Goal: Task Accomplishment & Management: Manage account settings

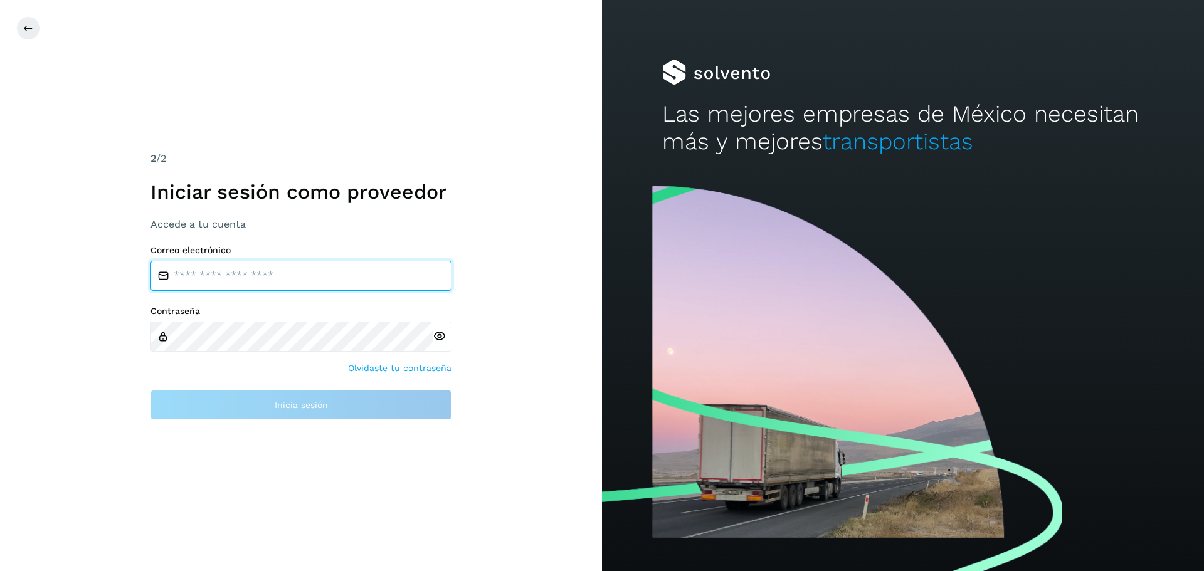
type input "**********"
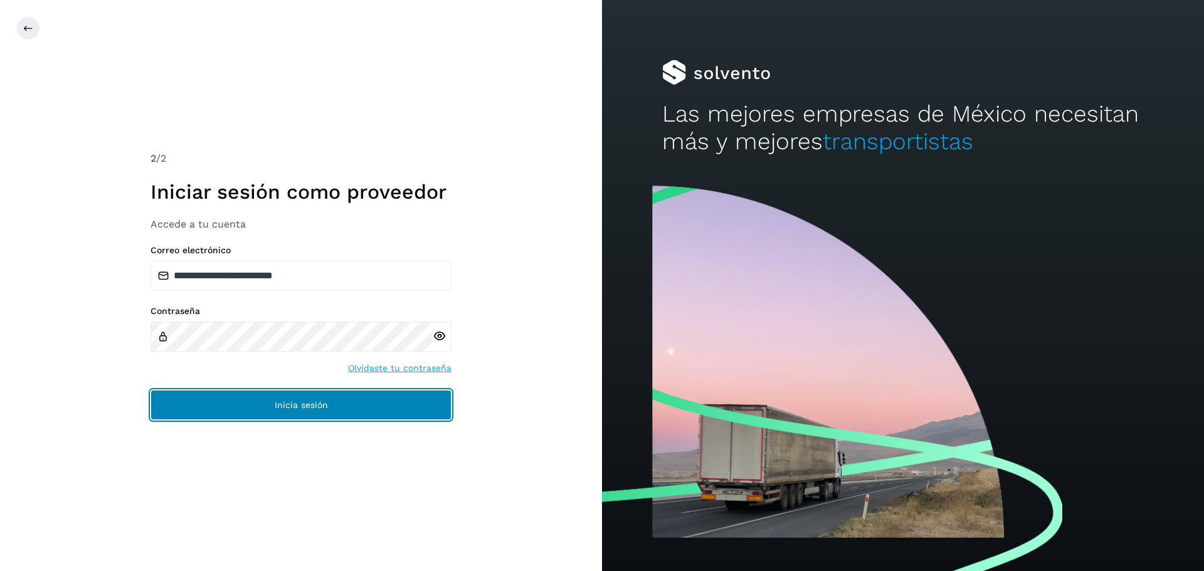
click at [334, 408] on button "Inicia sesión" at bounding box center [301, 405] width 301 height 30
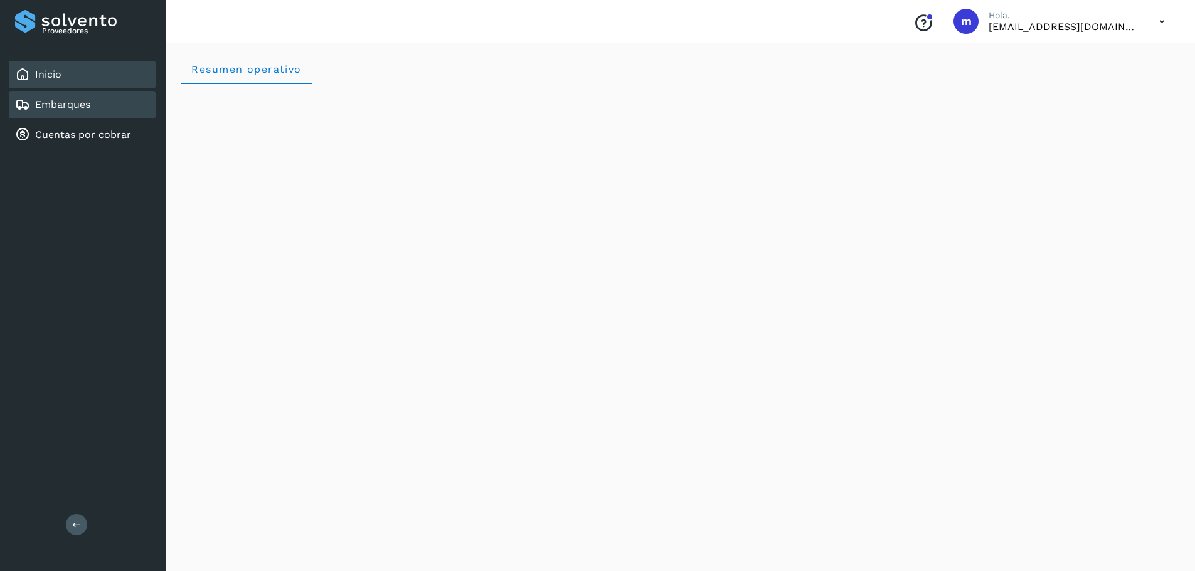
click at [71, 110] on link "Embarques" at bounding box center [62, 104] width 55 height 12
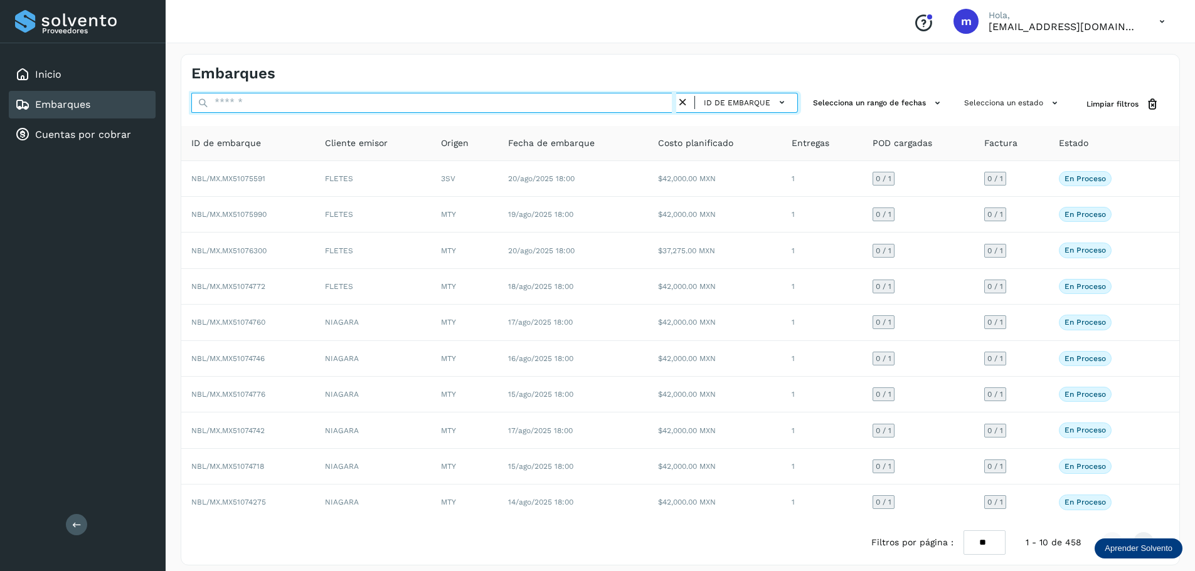
click at [300, 108] on input "text" at bounding box center [433, 103] width 485 height 20
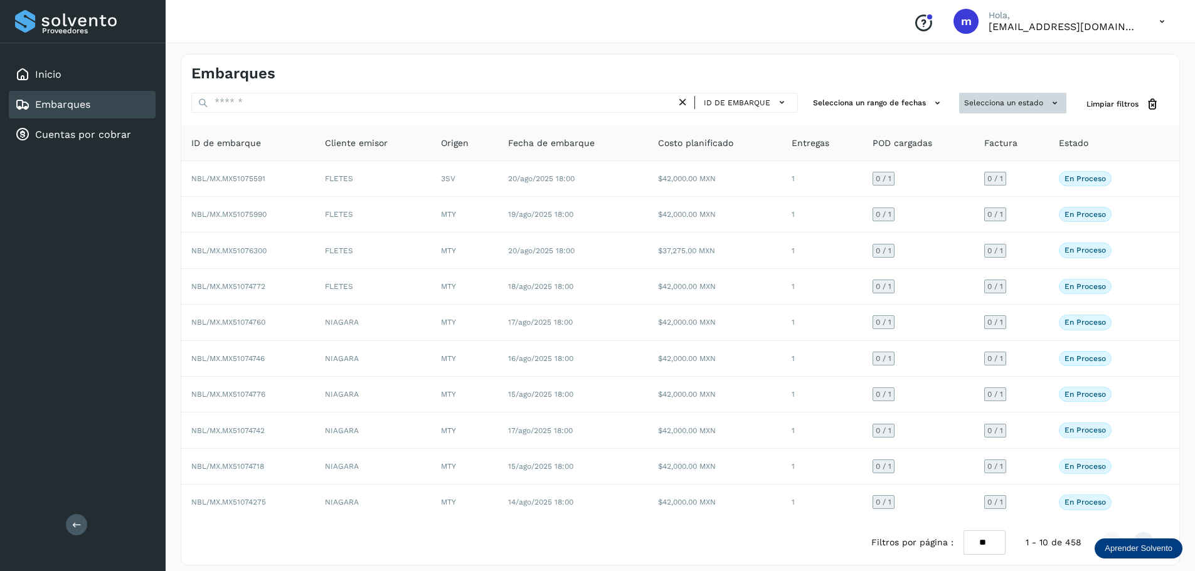
click at [1054, 101] on icon at bounding box center [1054, 103] width 13 height 13
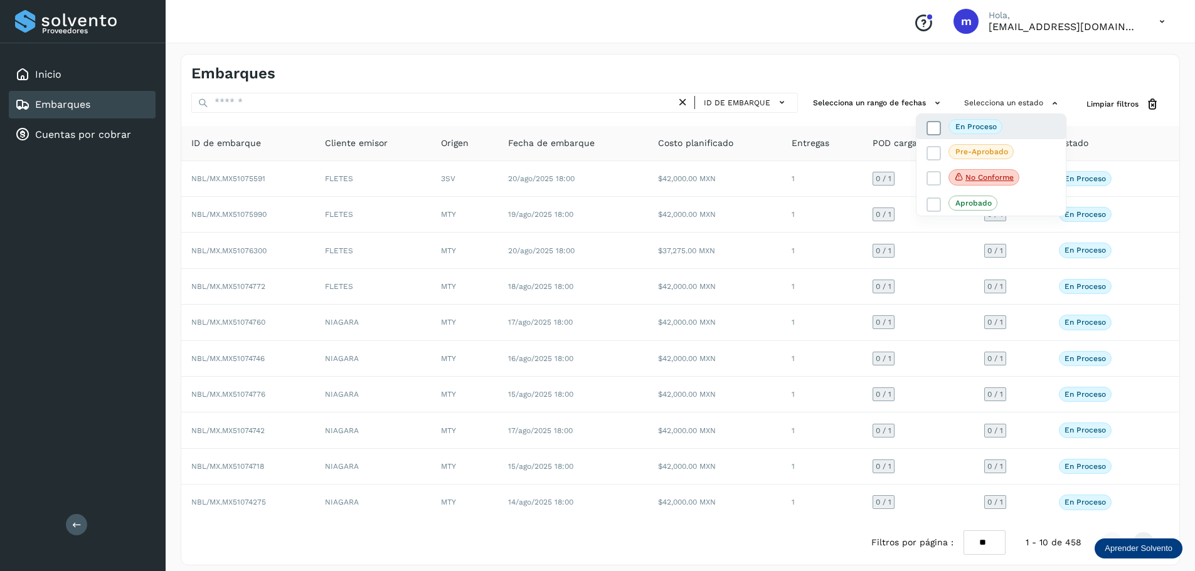
click at [986, 130] on p "En proceso" at bounding box center [975, 126] width 41 height 9
click at [965, 127] on p "En proceso" at bounding box center [975, 127] width 41 height 9
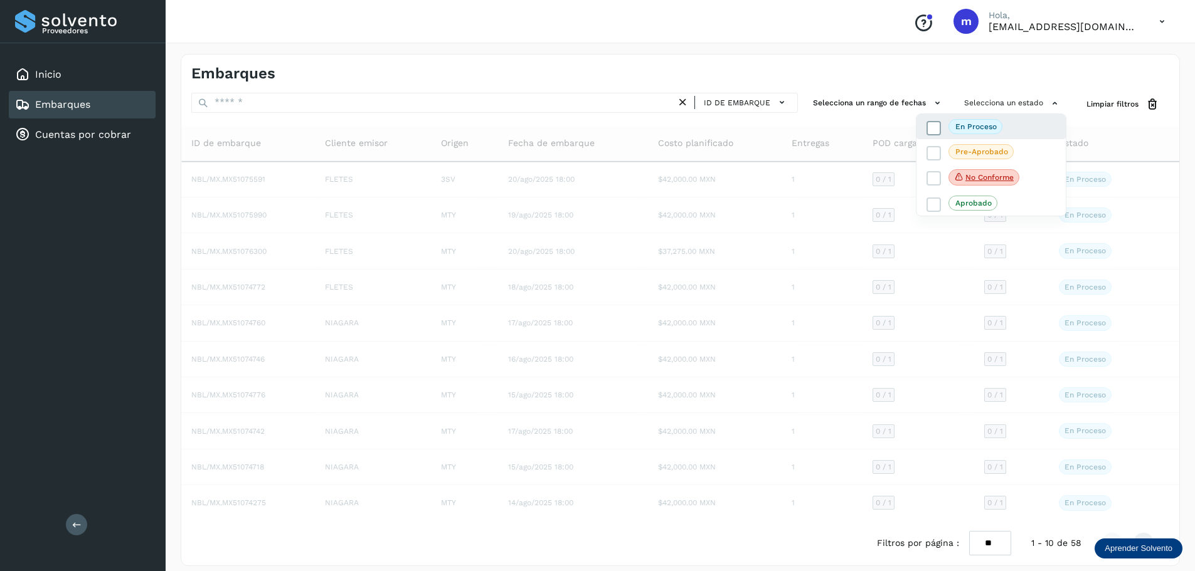
click at [963, 128] on p "En proceso" at bounding box center [975, 126] width 41 height 9
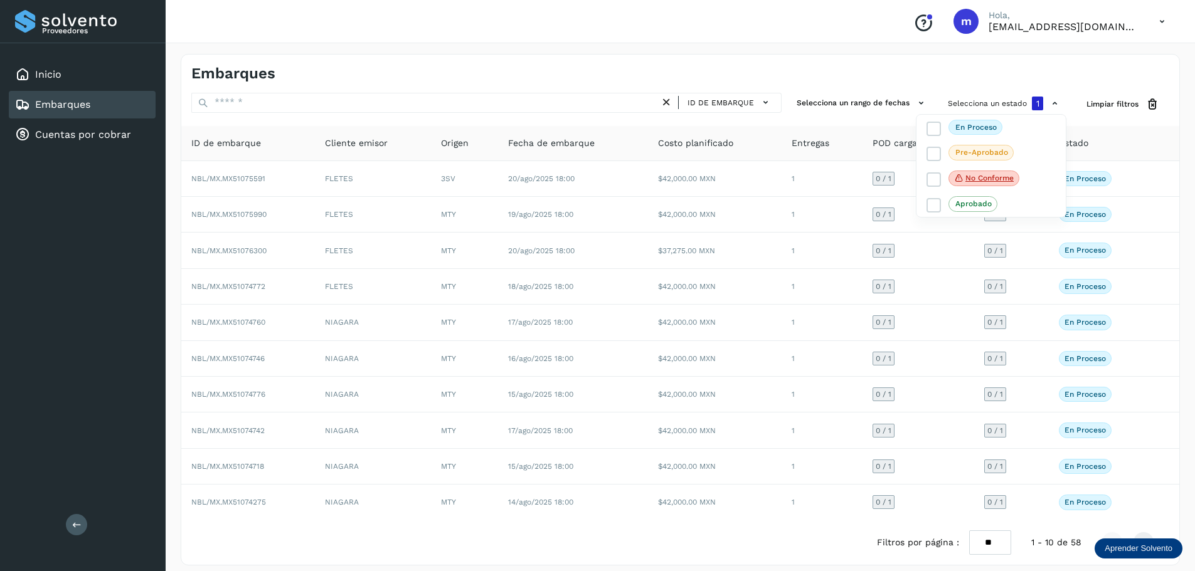
scroll to position [9, 0]
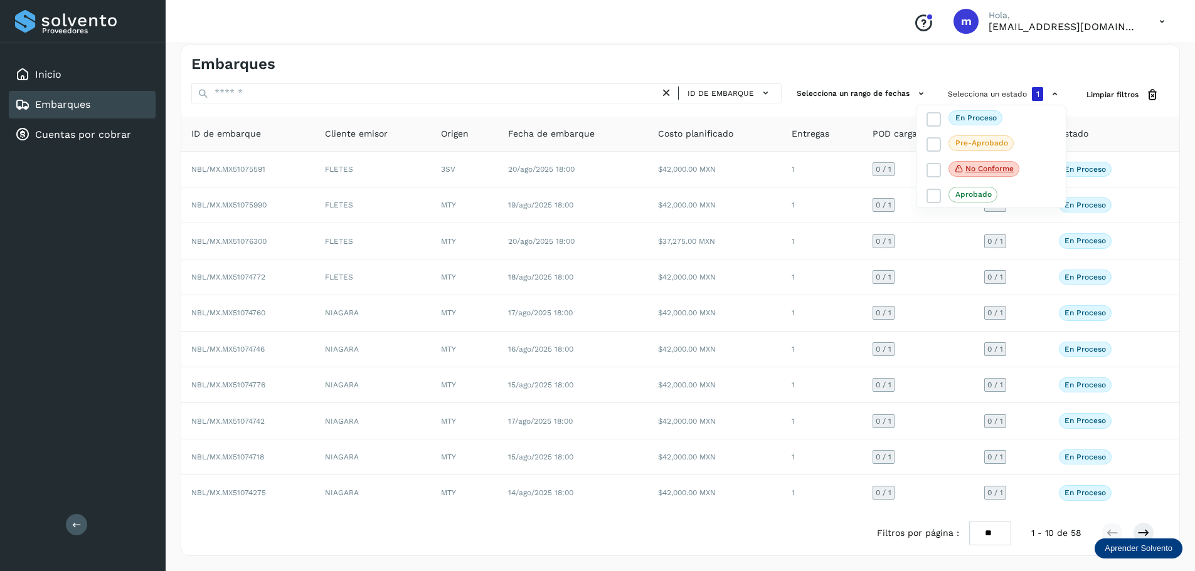
click at [1144, 532] on div at bounding box center [597, 285] width 1195 height 571
click at [1144, 531] on icon at bounding box center [1143, 533] width 13 height 13
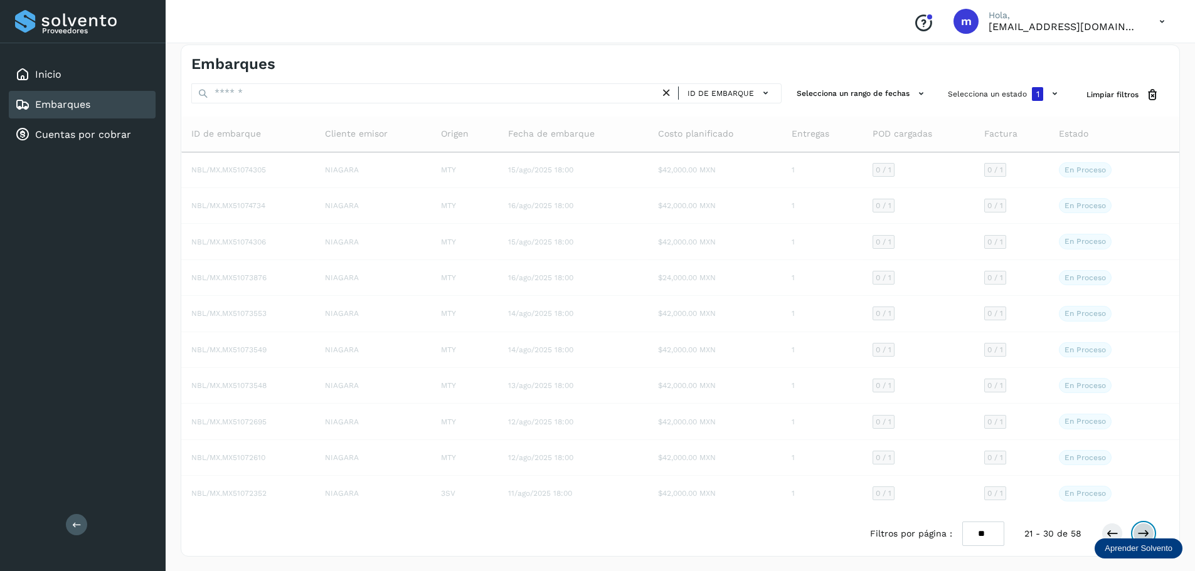
click at [1144, 531] on icon at bounding box center [1143, 534] width 13 height 13
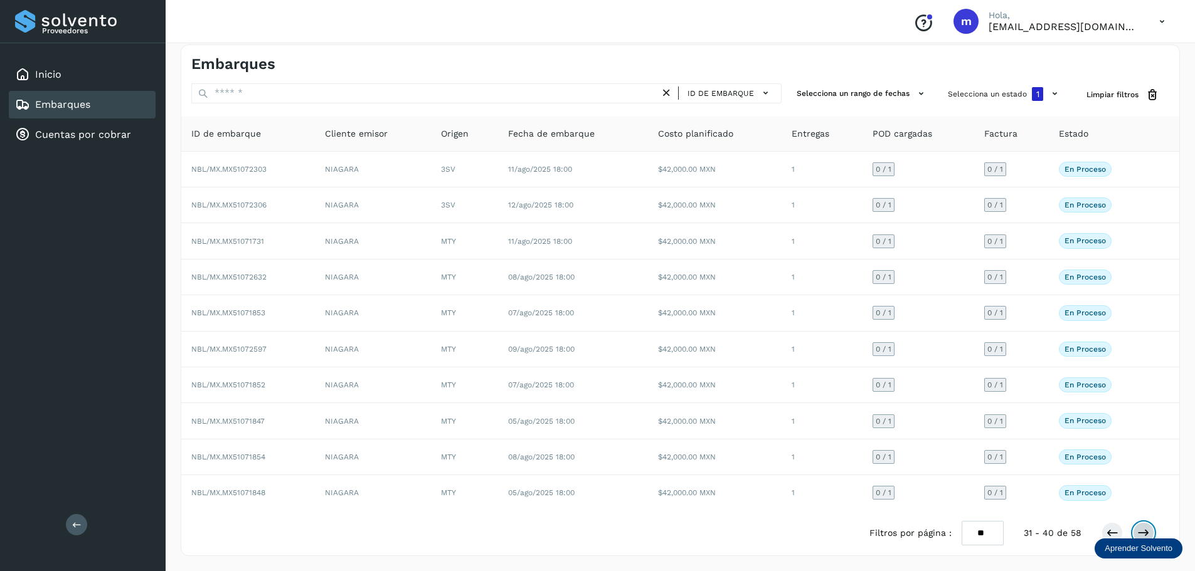
click at [1144, 531] on icon at bounding box center [1143, 533] width 13 height 13
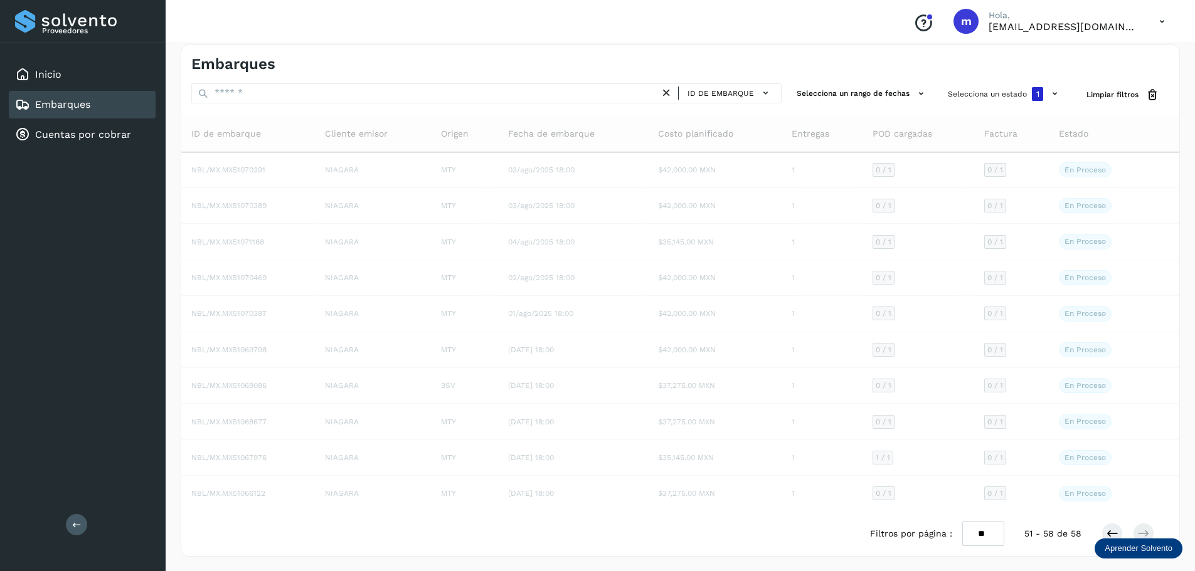
scroll to position [0, 0]
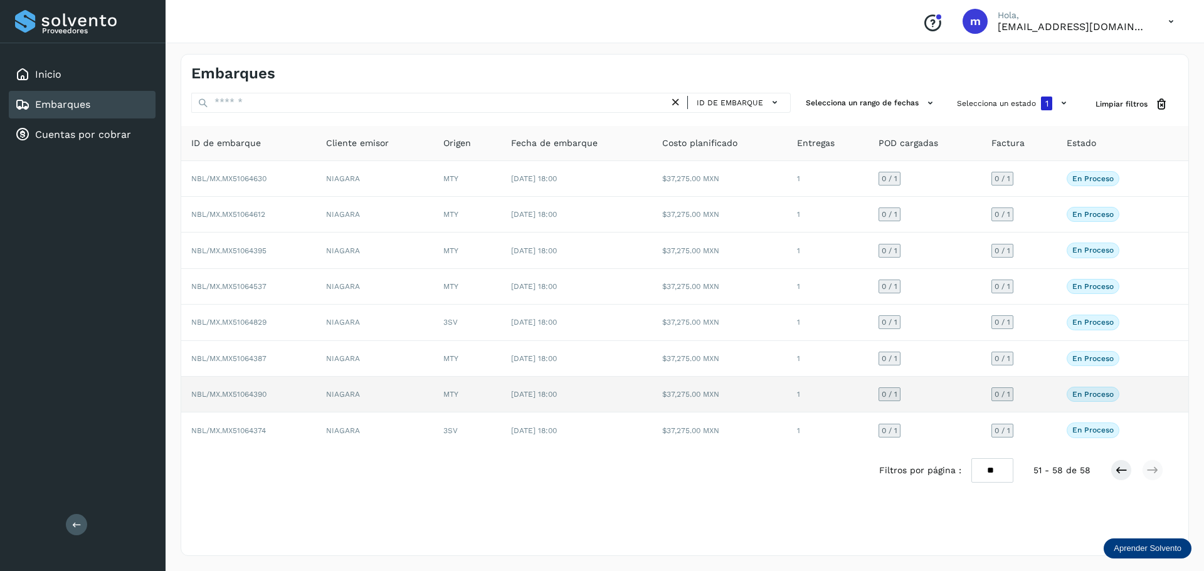
click at [226, 394] on span "NBL/MX.MX51064390" at bounding box center [228, 394] width 75 height 9
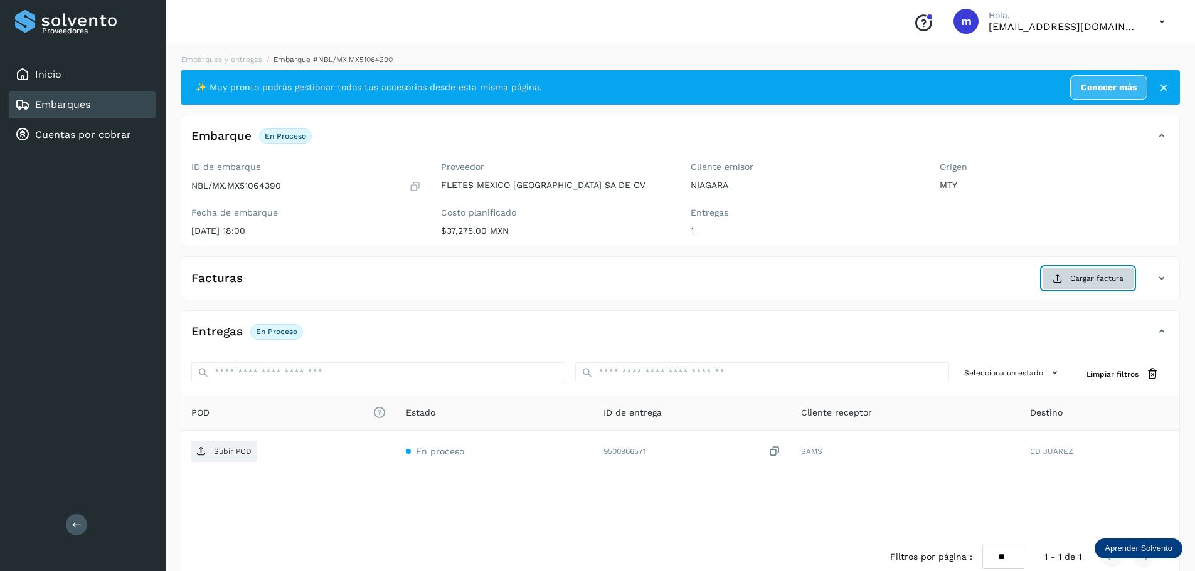
click at [1099, 277] on span "Cargar factura" at bounding box center [1096, 278] width 53 height 11
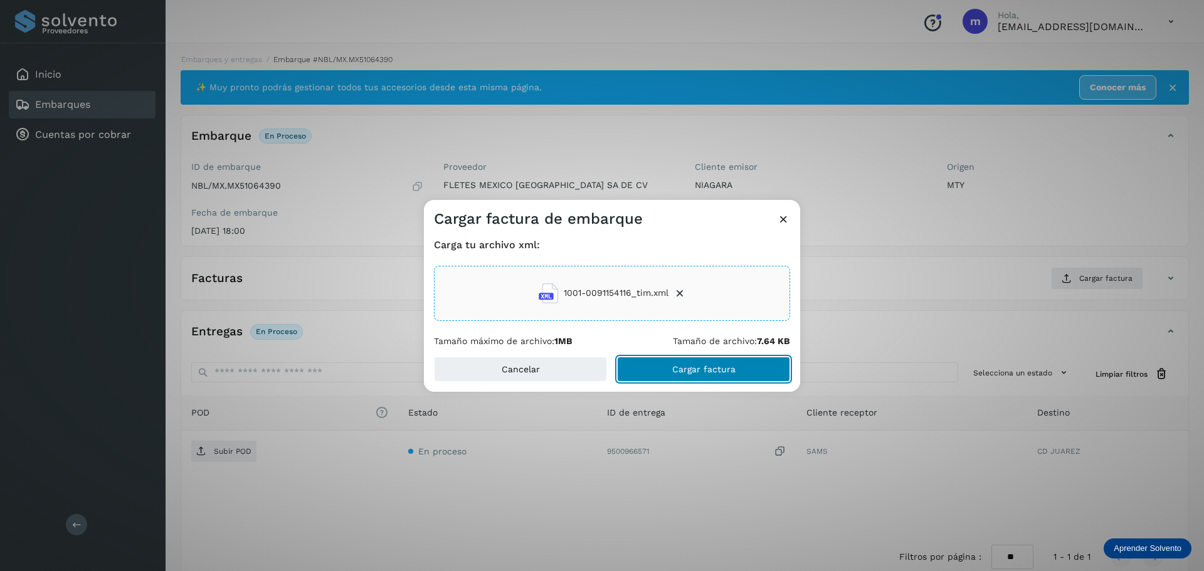
click at [720, 369] on span "Cargar factura" at bounding box center [703, 369] width 63 height 9
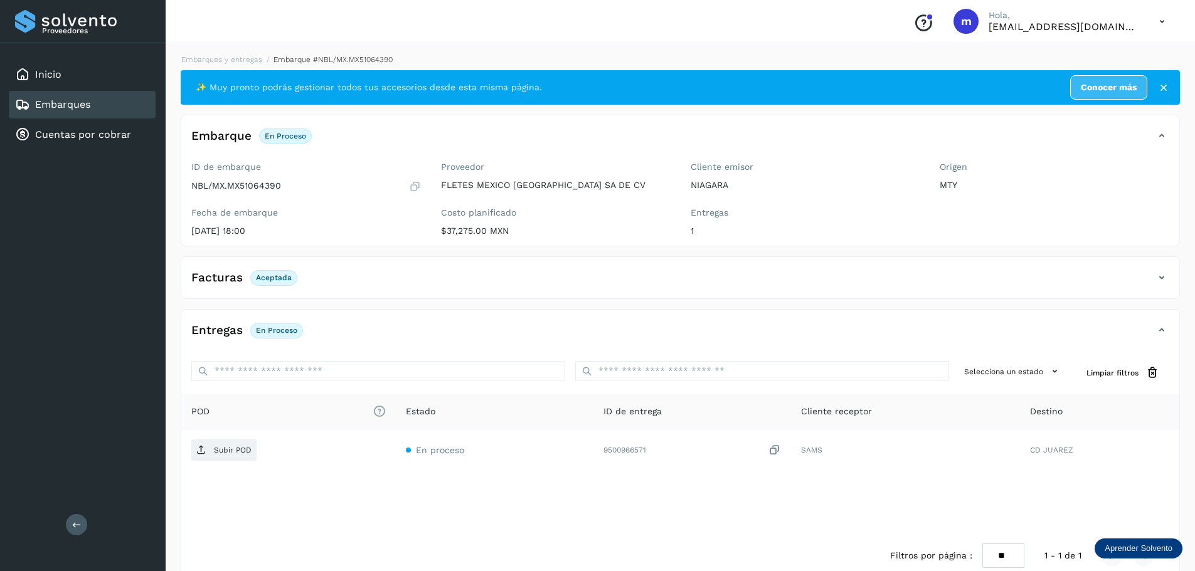
click at [233, 452] on p "Subir POD" at bounding box center [233, 450] width 38 height 9
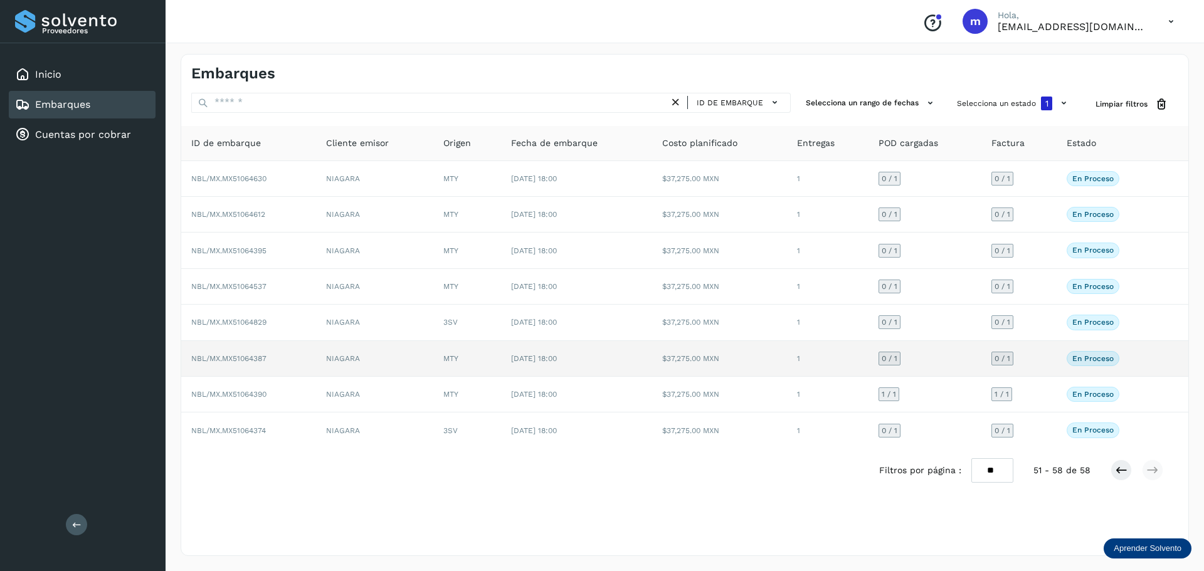
click at [235, 356] on span "NBL/MX.MX51064387" at bounding box center [228, 358] width 75 height 9
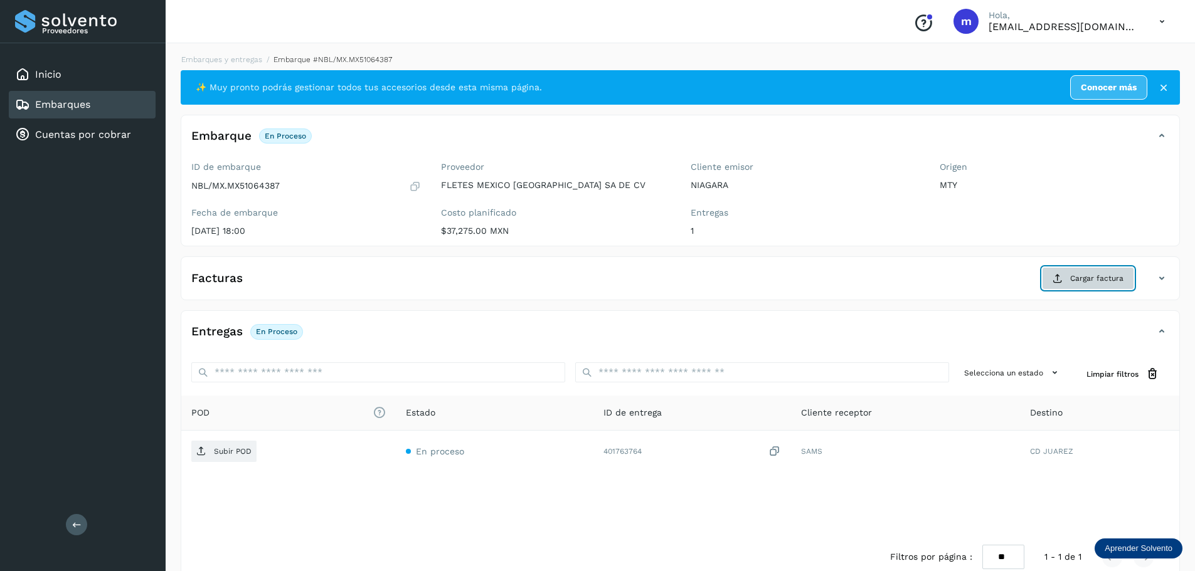
click at [1101, 279] on span "Cargar factura" at bounding box center [1096, 278] width 53 height 11
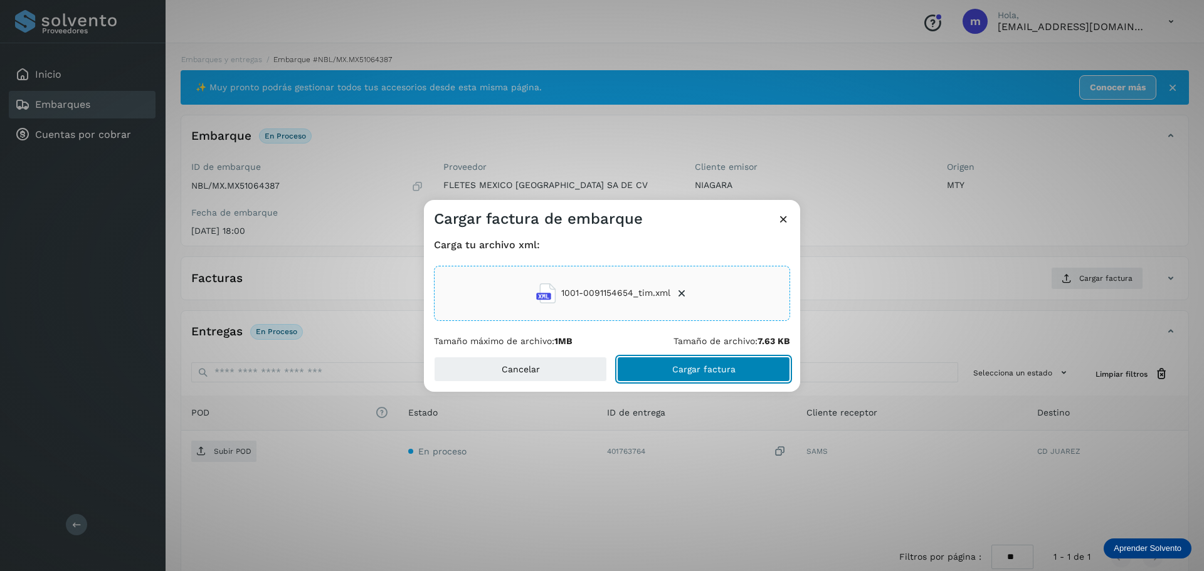
click at [702, 369] on span "Cargar factura" at bounding box center [703, 369] width 63 height 9
click at [228, 452] on div "Cargar factura de embarque Carga tu archivo xml: 1001-0091154654_tim.xml Tamaño…" at bounding box center [602, 285] width 1204 height 571
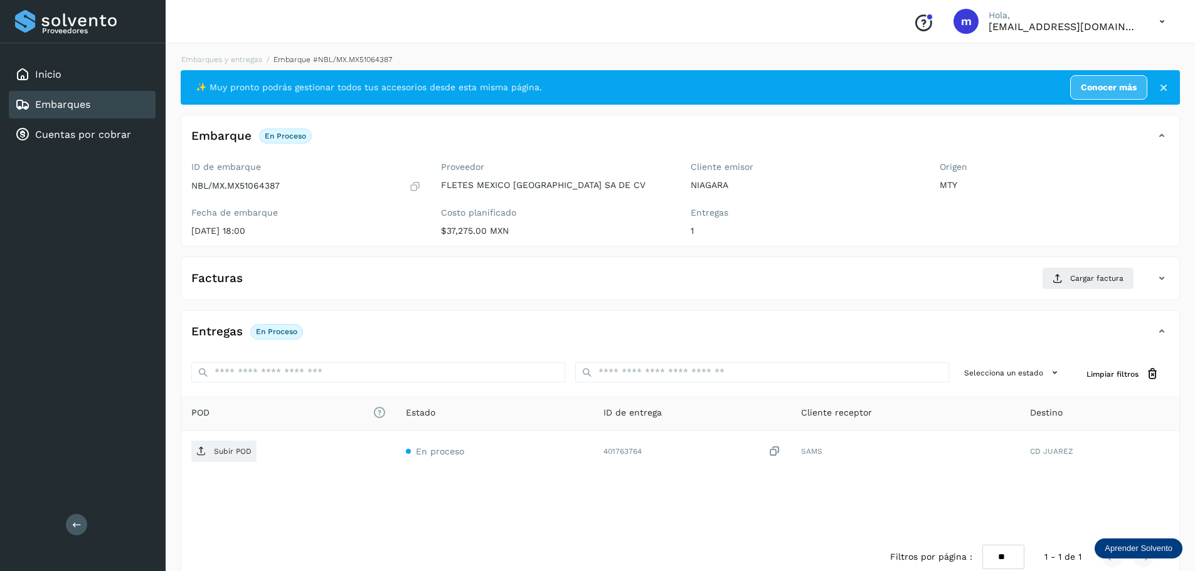
click at [228, 452] on p "Subir POD" at bounding box center [233, 451] width 38 height 9
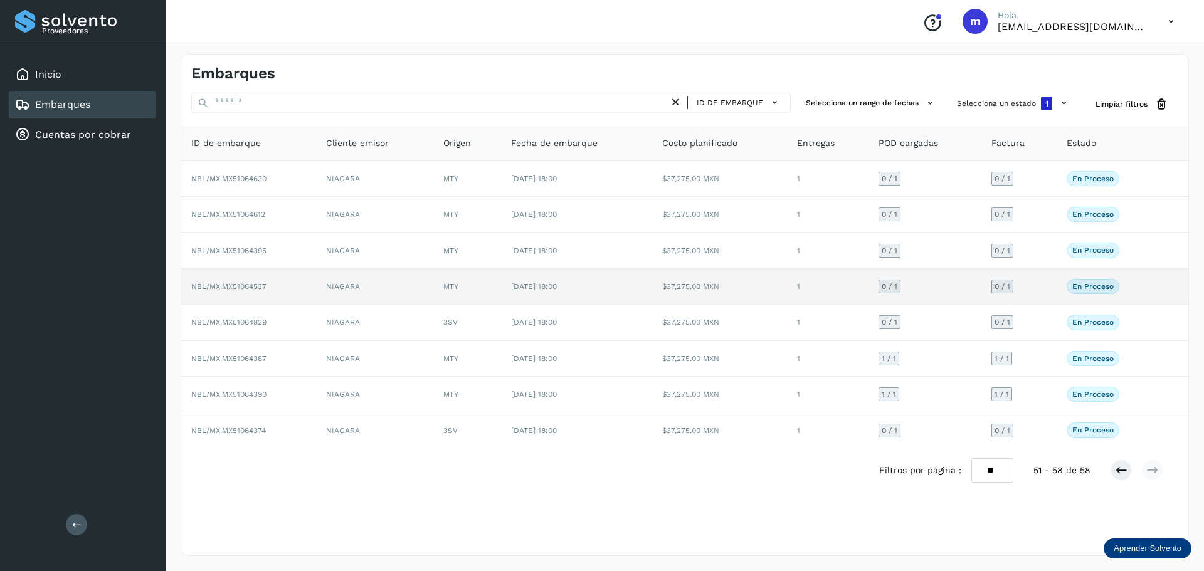
click at [244, 288] on span "NBL/MX.MX51064537" at bounding box center [228, 286] width 75 height 9
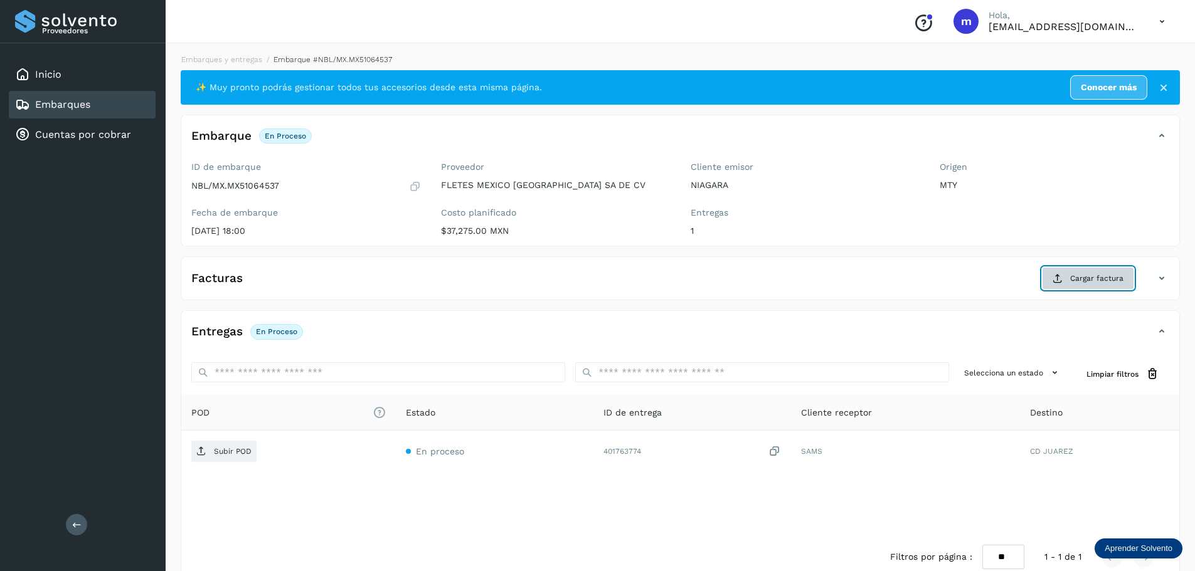
click at [1083, 282] on span "Cargar factura" at bounding box center [1096, 278] width 53 height 11
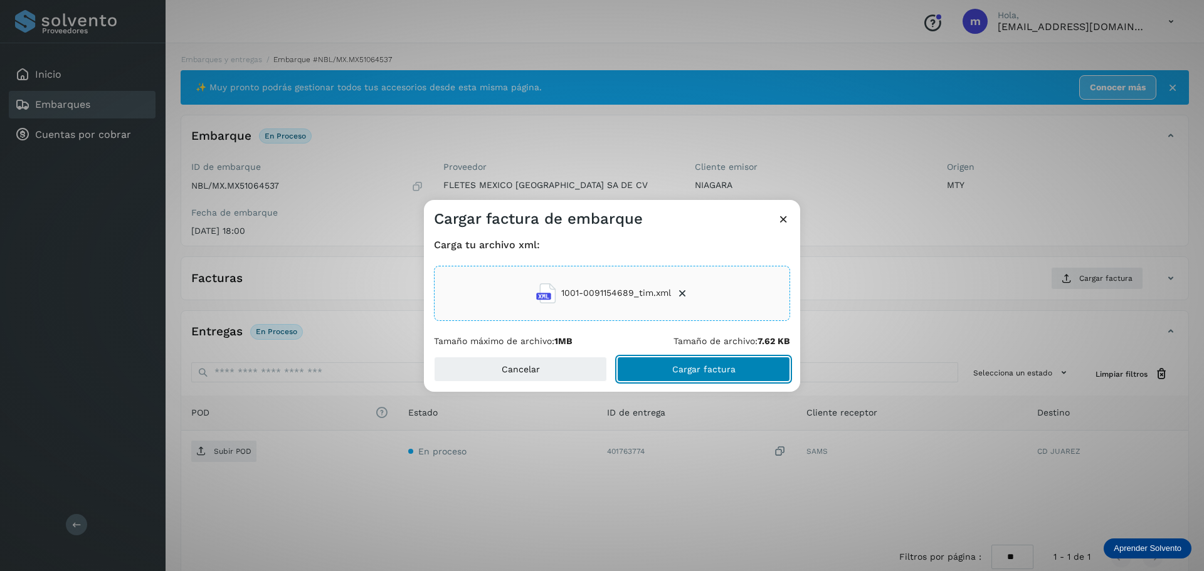
click at [711, 371] on span "Cargar factura" at bounding box center [703, 369] width 63 height 9
click at [221, 452] on div "Cargar factura de embarque Carga tu archivo xml: 1001-0091154689_tim.xml Tamaño…" at bounding box center [602, 285] width 1204 height 571
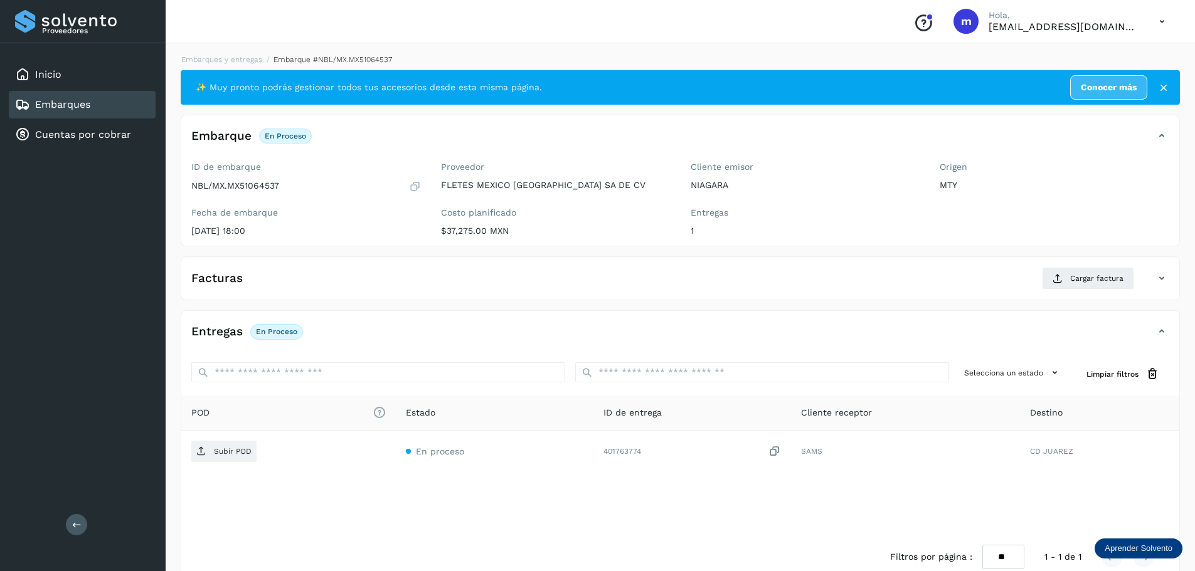
click at [221, 452] on p "Subir POD" at bounding box center [233, 451] width 38 height 9
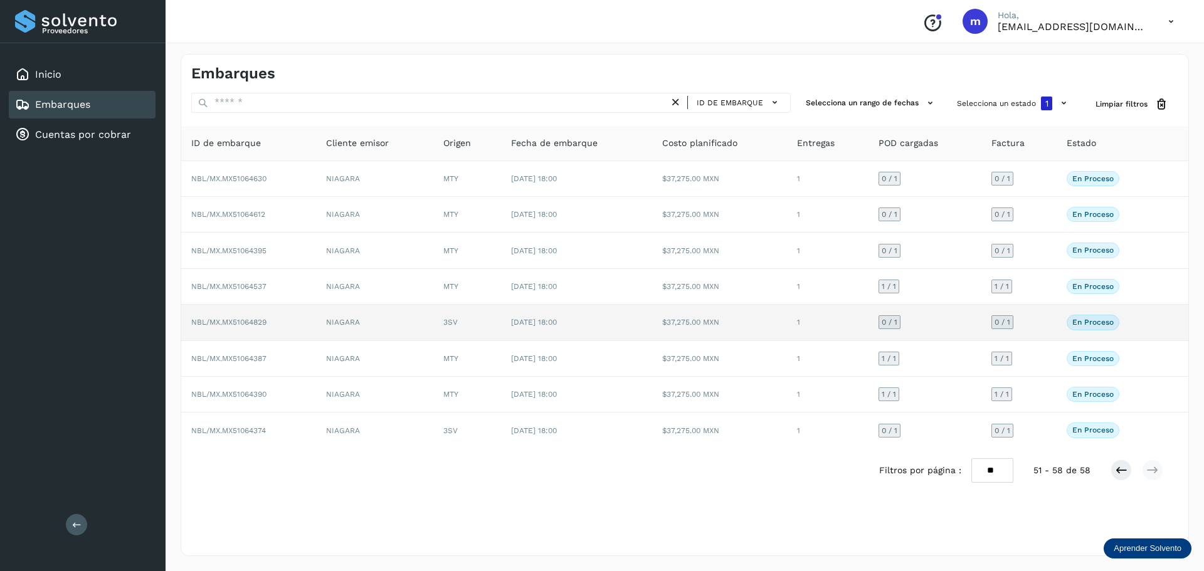
click at [249, 324] on span "NBL/MX.MX51064829" at bounding box center [228, 322] width 75 height 9
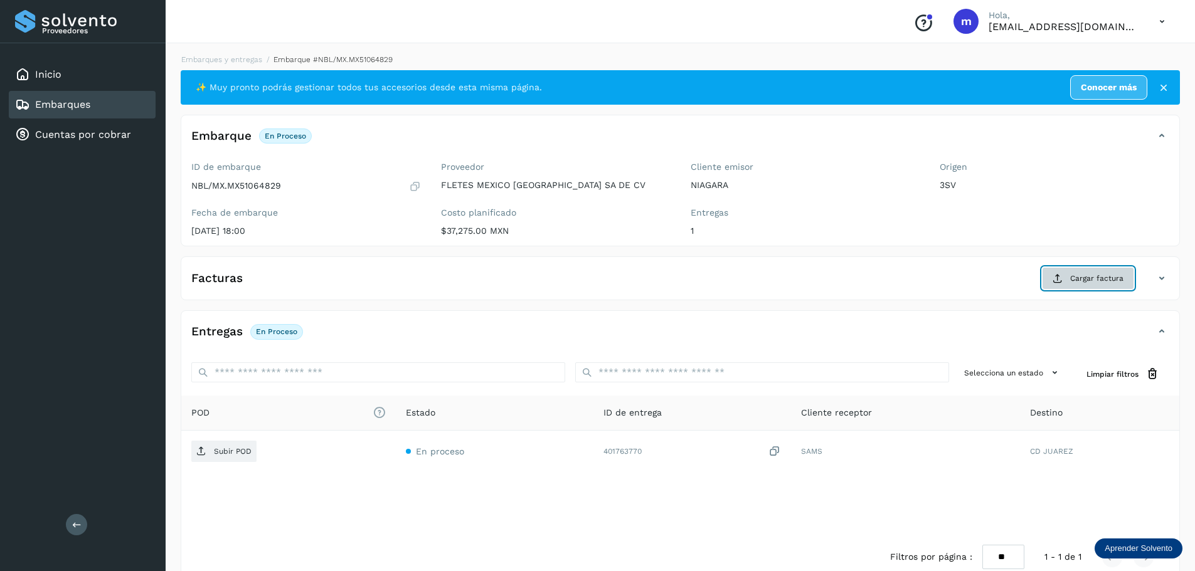
click at [1083, 277] on span "Cargar factura" at bounding box center [1096, 278] width 53 height 11
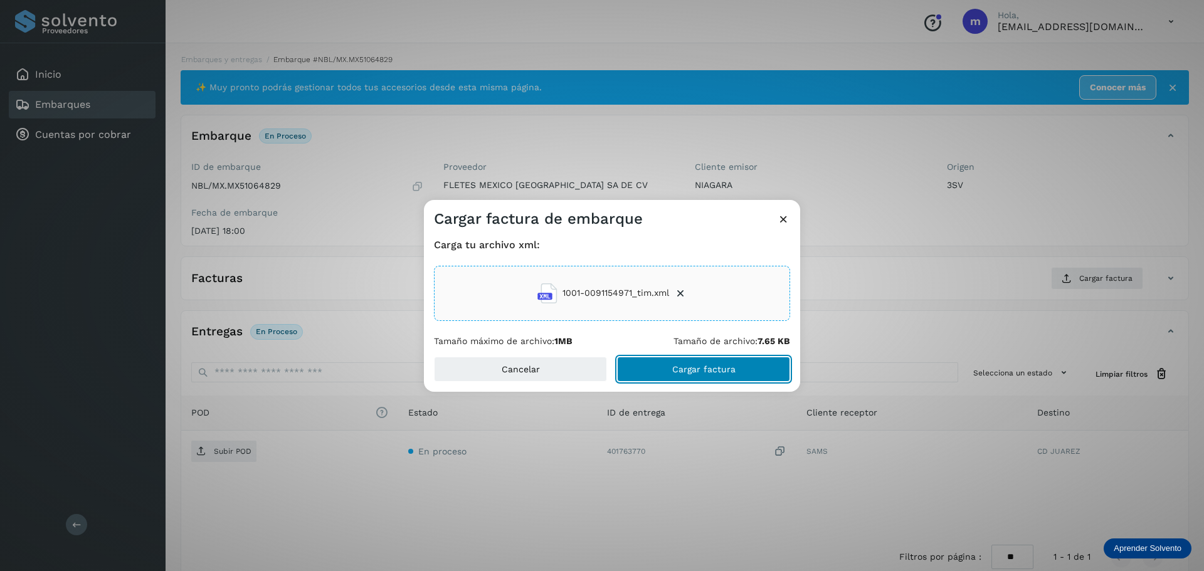
click at [703, 367] on span "Cargar factura" at bounding box center [703, 369] width 63 height 9
click at [212, 454] on div "Cargar factura de embarque Carga tu archivo xml: 1001-0091154971_tim.xml Tamaño…" at bounding box center [602, 285] width 1204 height 571
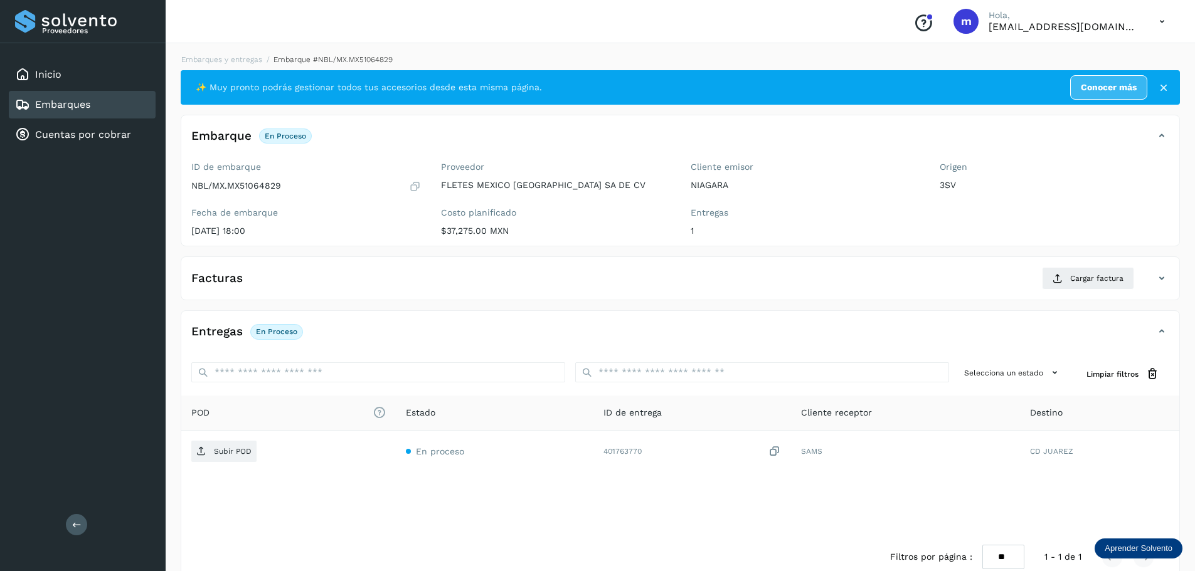
click at [212, 454] on span "Subir POD" at bounding box center [223, 452] width 65 height 20
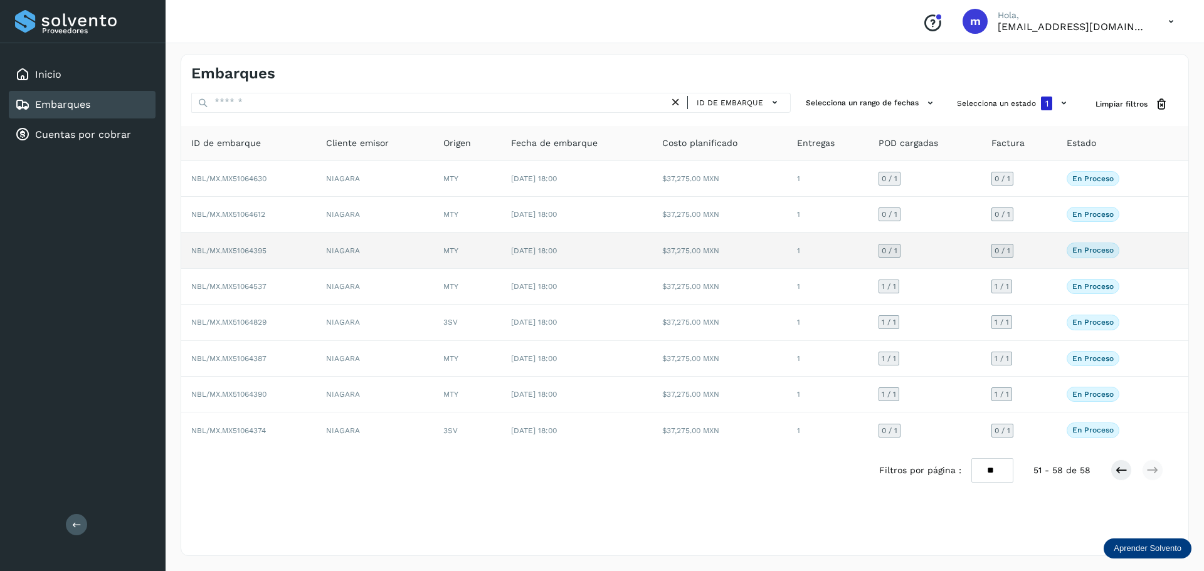
click at [248, 253] on span "NBL/MX.MX51064395" at bounding box center [228, 251] width 75 height 9
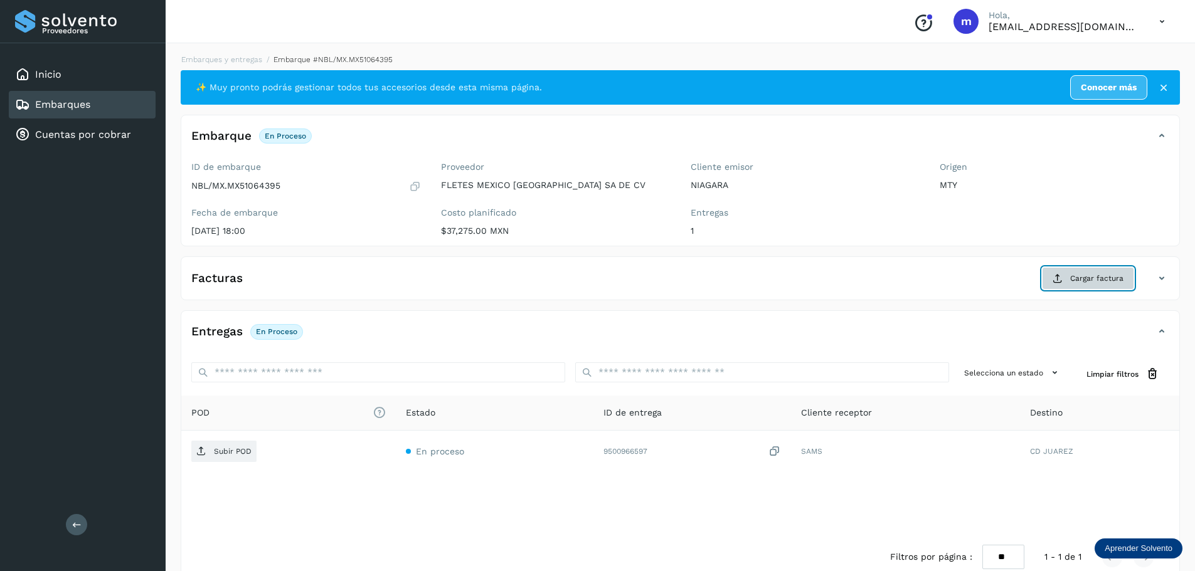
click at [1094, 281] on span "Cargar factura" at bounding box center [1096, 278] width 53 height 11
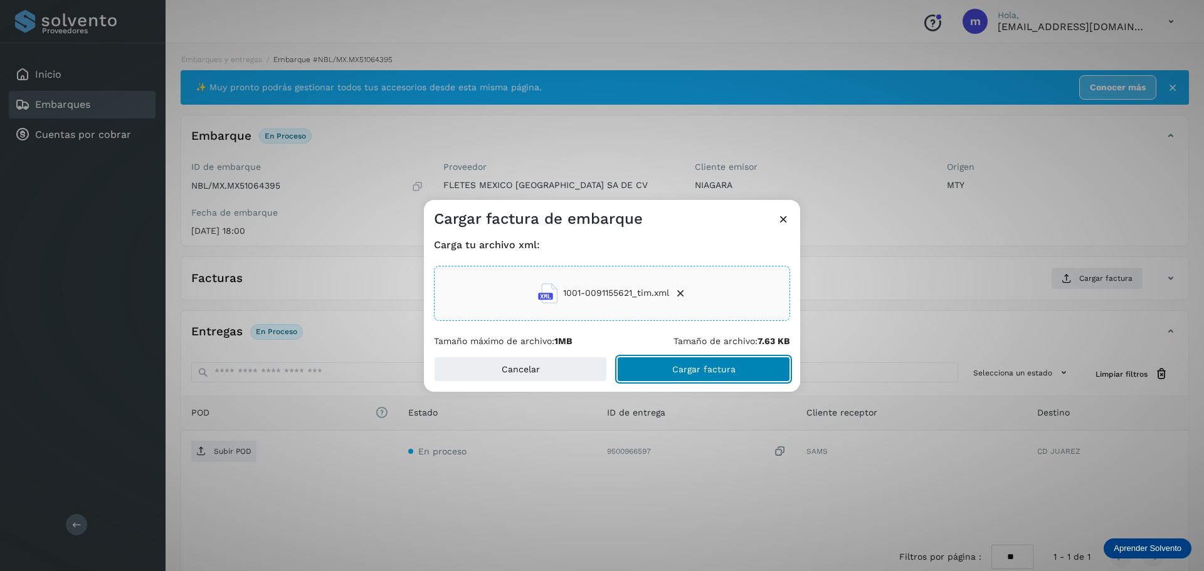
click at [713, 370] on span "Cargar factura" at bounding box center [703, 369] width 63 height 9
click at [213, 454] on div "Cargar factura de embarque Carga tu archivo xml: 1001-0091155621_tim.xml Tamaño…" at bounding box center [602, 285] width 1204 height 571
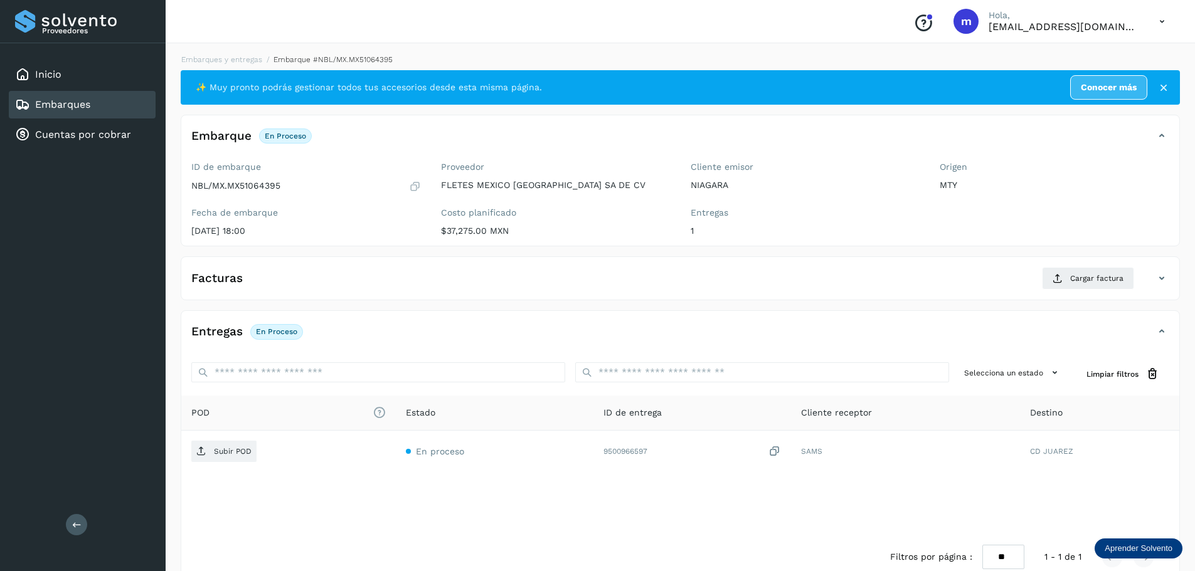
click at [213, 454] on span "Subir POD" at bounding box center [223, 452] width 65 height 20
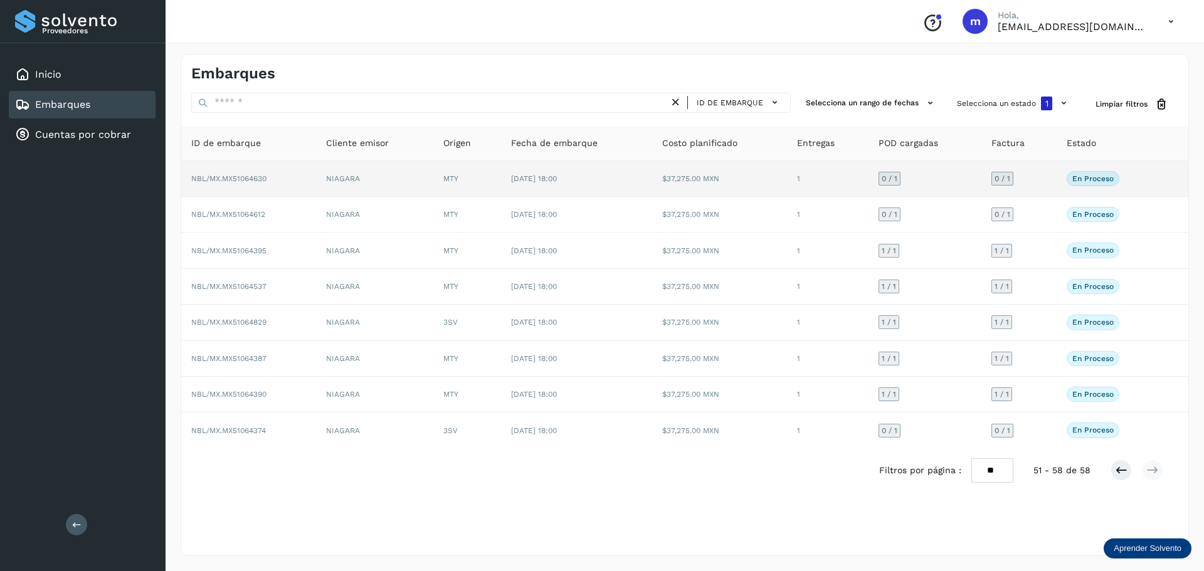
click at [217, 176] on span "NBL/MX.MX51064630" at bounding box center [228, 178] width 75 height 9
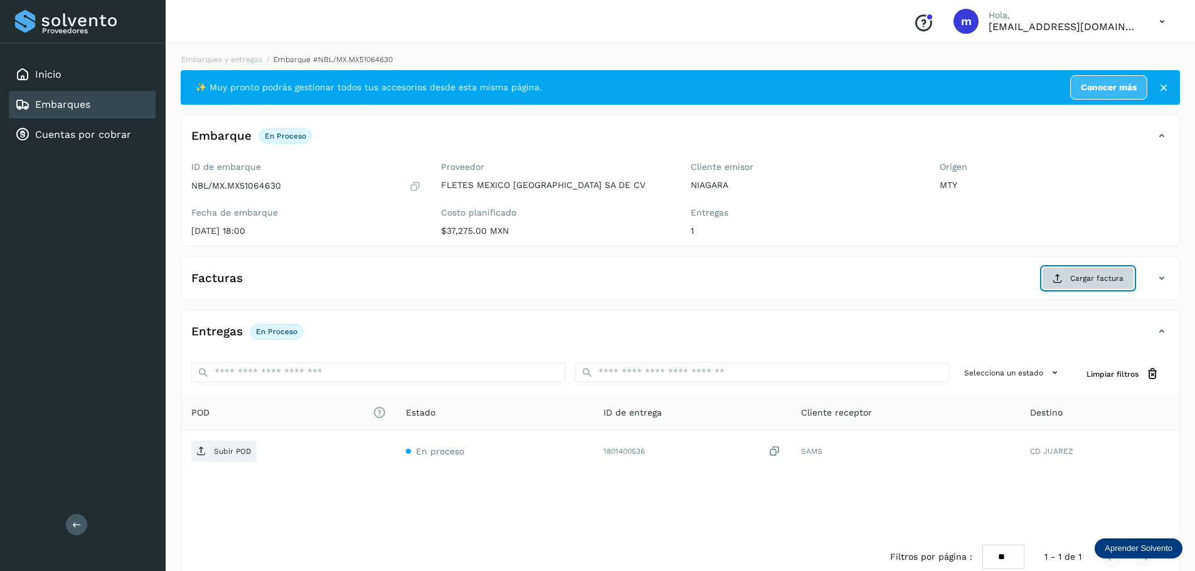
click at [1098, 279] on span "Cargar factura" at bounding box center [1096, 278] width 53 height 11
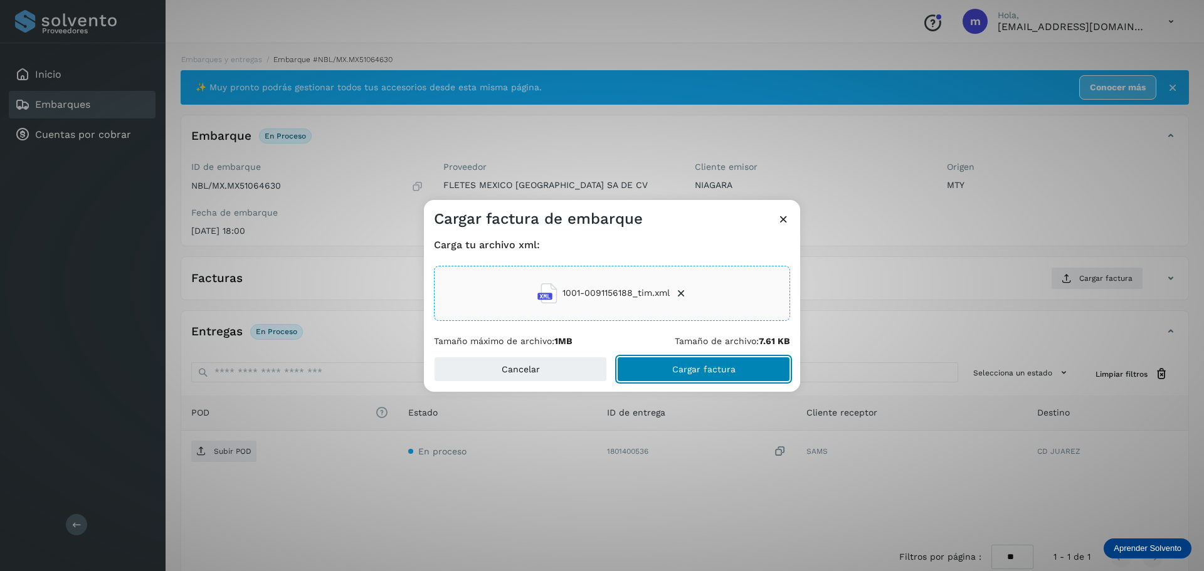
click at [735, 371] on button "Cargar factura" at bounding box center [703, 369] width 173 height 25
click at [226, 452] on main "Proveedores Inicio Embarques Cuentas por cobrar Salir Conoce nuestros beneficio…" at bounding box center [602, 297] width 1204 height 595
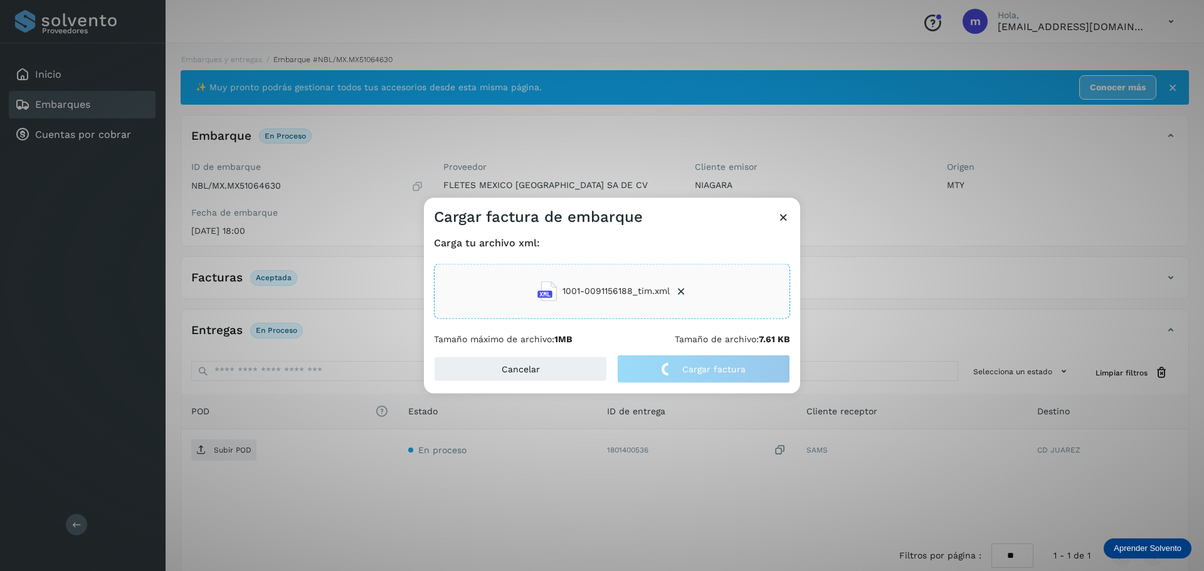
click at [226, 452] on div "Cargar factura de embarque Carga tu archivo xml: 1001-0091156188_tim.xml Tamaño…" at bounding box center [602, 285] width 1204 height 571
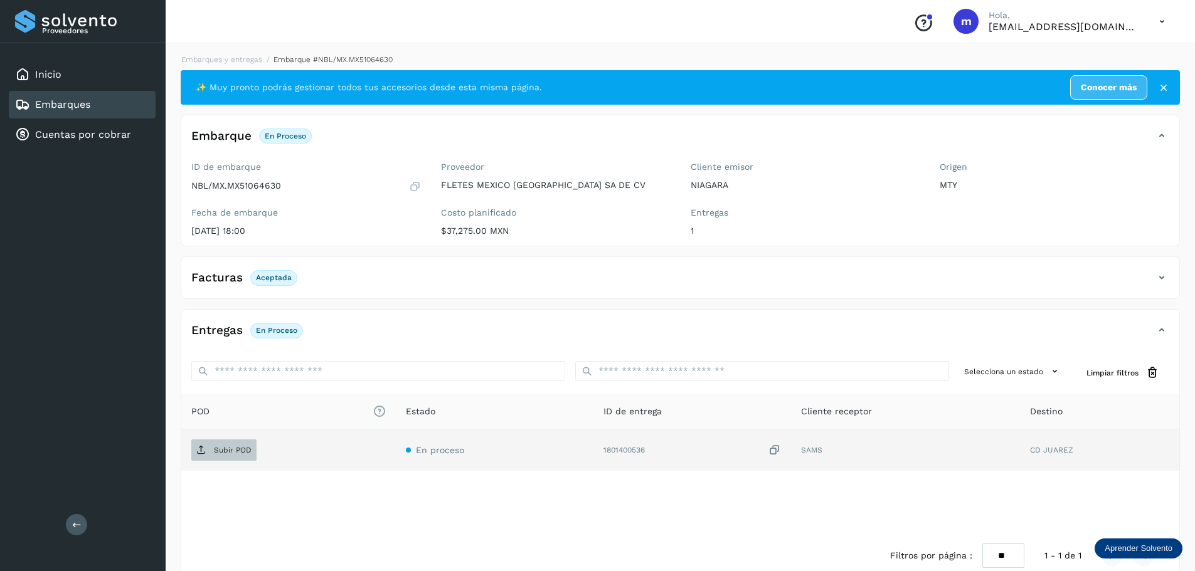
click at [222, 452] on p "Subir POD" at bounding box center [233, 450] width 38 height 9
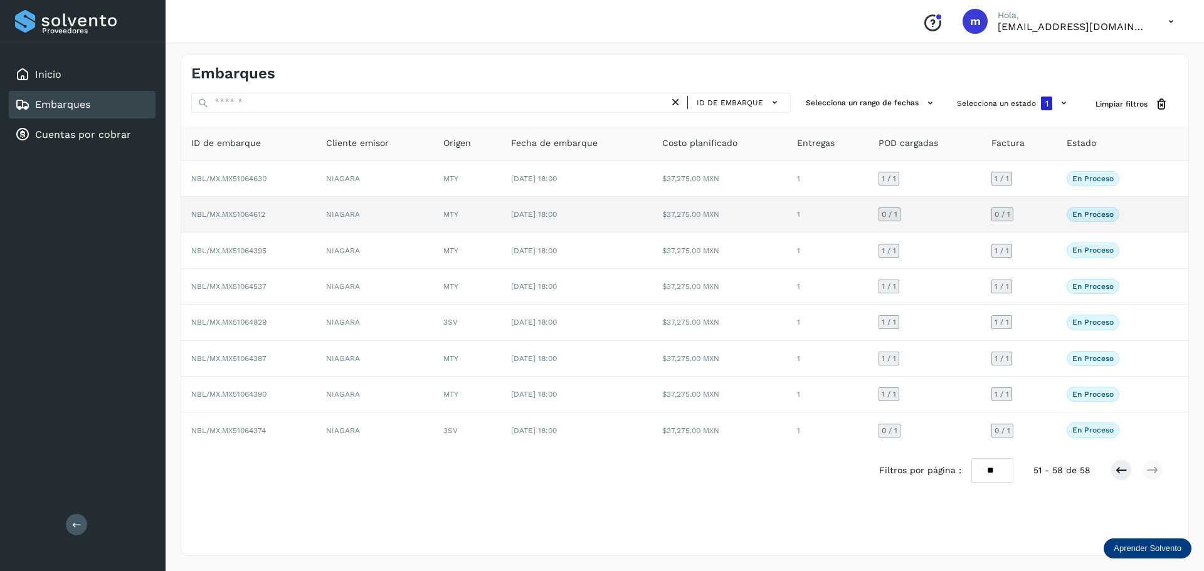
click at [229, 209] on td "NBL/MX.MX51064612" at bounding box center [248, 215] width 135 height 36
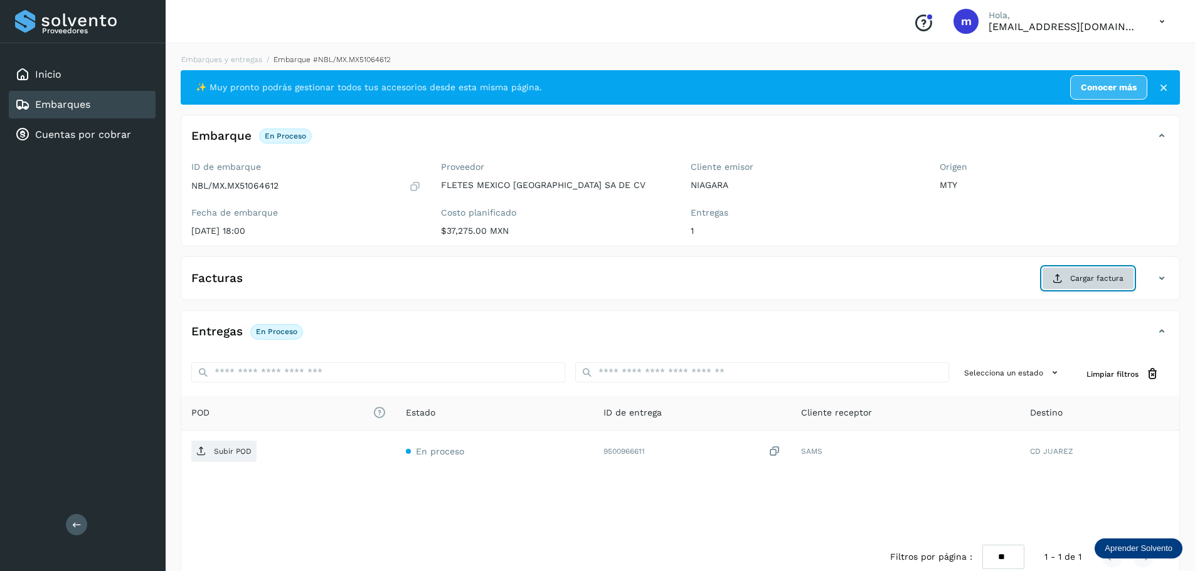
click at [1080, 277] on span "Cargar factura" at bounding box center [1096, 278] width 53 height 11
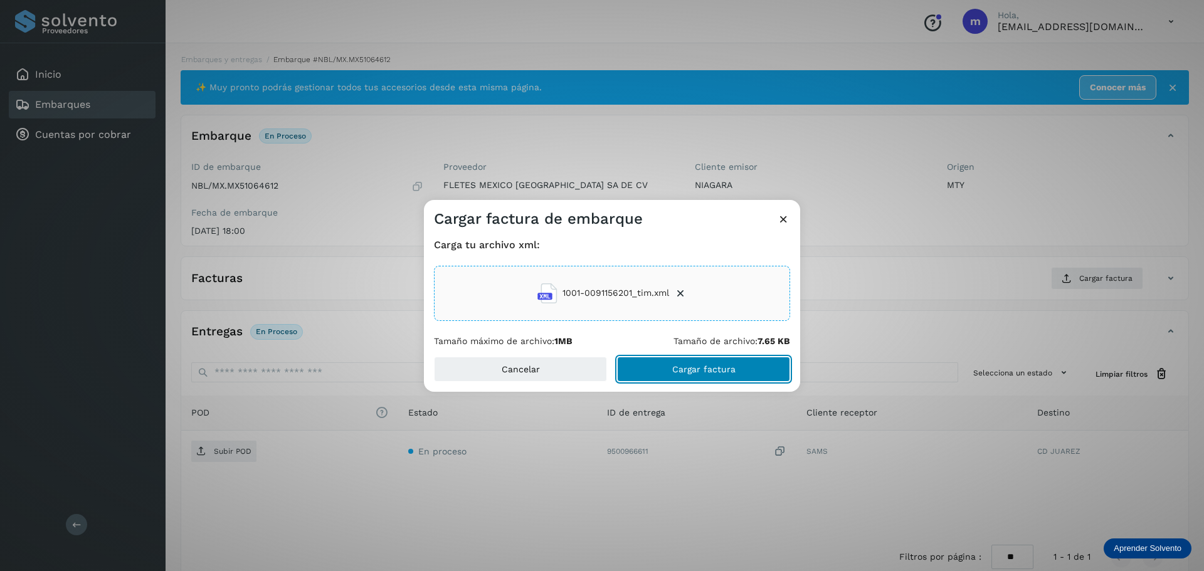
click at [694, 367] on span "Cargar factura" at bounding box center [703, 369] width 63 height 9
click at [223, 452] on div "Cargar factura de embarque Carga tu archivo xml: 1001-0091156201_tim.xml Tamaño…" at bounding box center [602, 285] width 1204 height 571
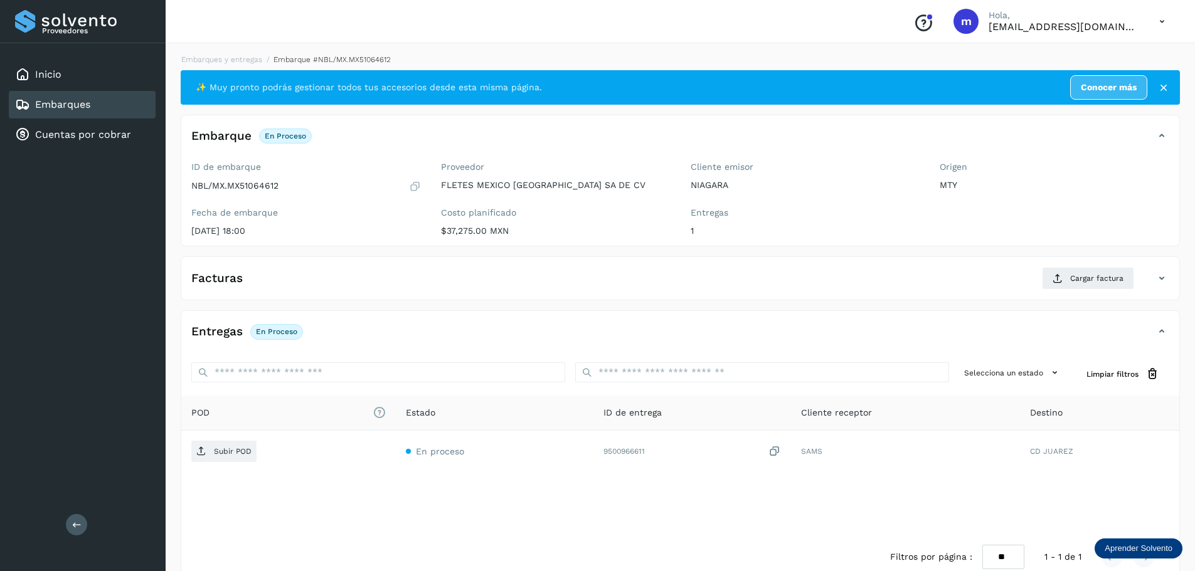
click at [223, 452] on p "Subir POD" at bounding box center [233, 451] width 38 height 9
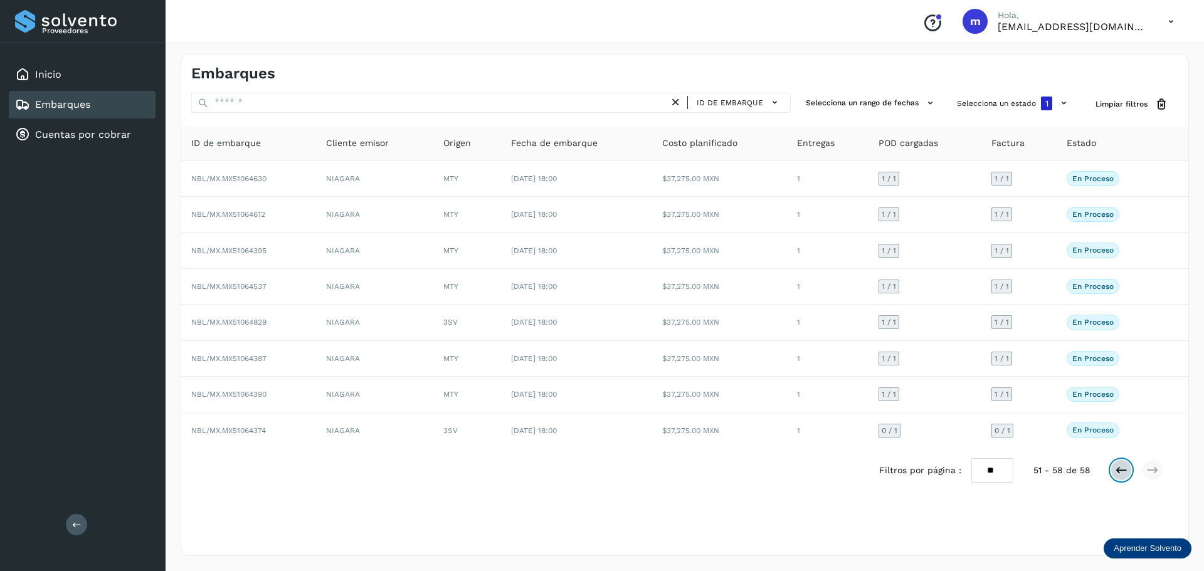
click at [1120, 467] on icon at bounding box center [1121, 470] width 13 height 13
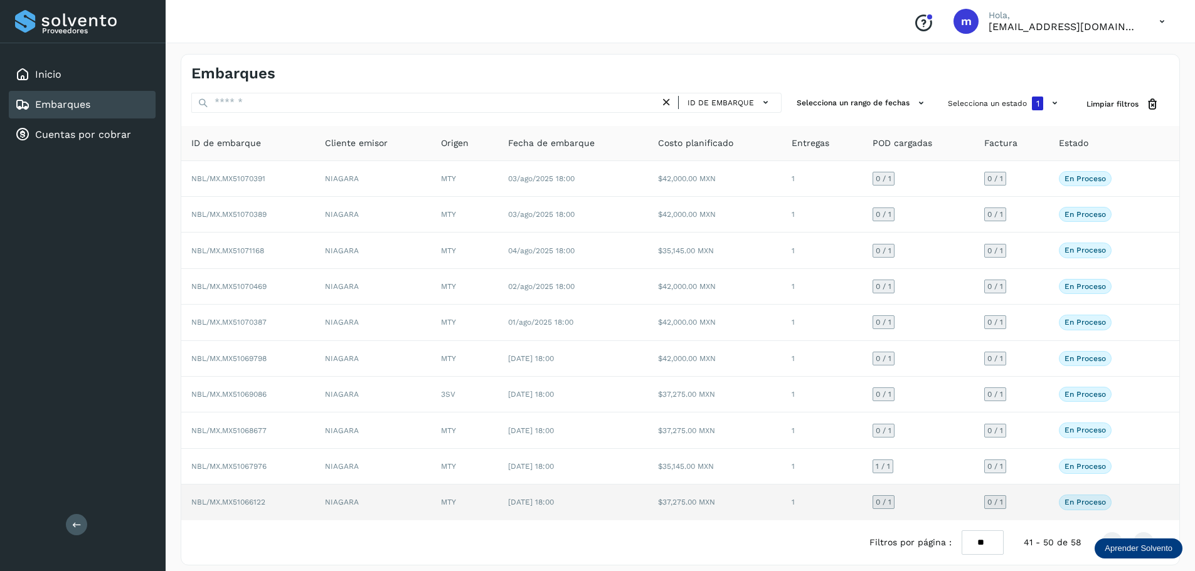
click at [260, 503] on span "NBL/MX.MX51066122" at bounding box center [228, 502] width 74 height 9
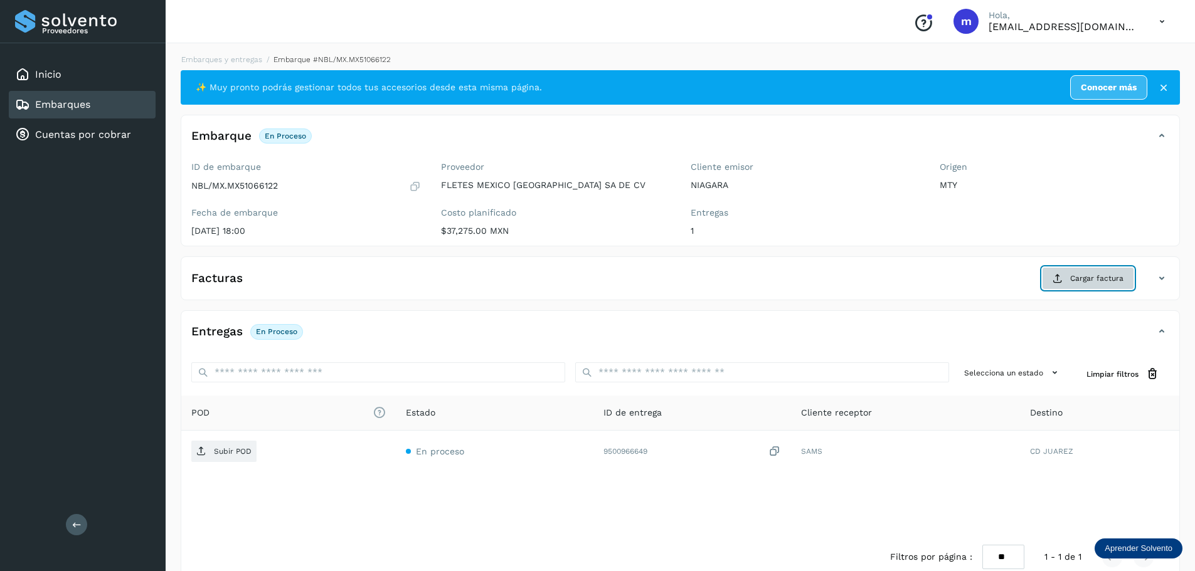
click at [1091, 281] on span "Cargar factura" at bounding box center [1096, 278] width 53 height 11
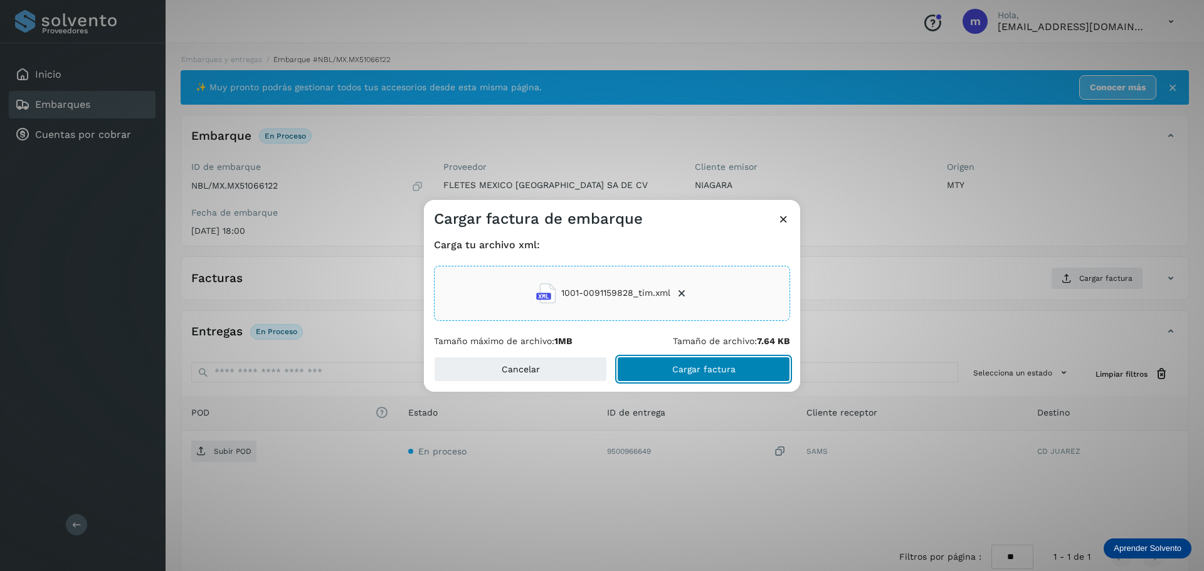
click at [710, 367] on span "Cargar factura" at bounding box center [703, 369] width 63 height 9
click at [223, 451] on div "Cargar factura de embarque Carga tu archivo xml: 1001-0091159828_tim.xml Tamaño…" at bounding box center [602, 285] width 1204 height 571
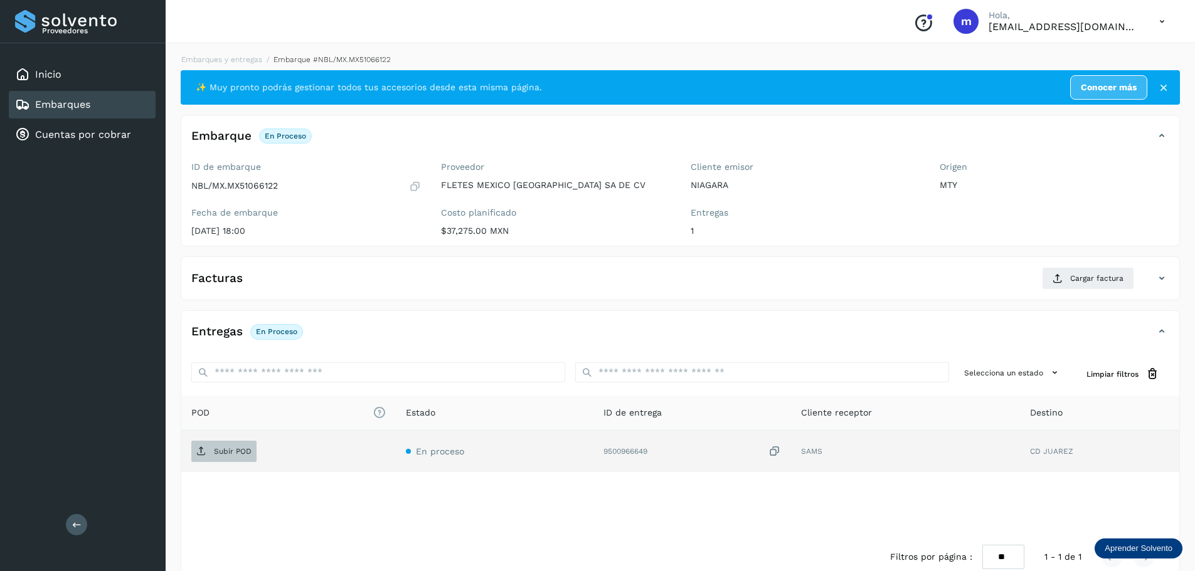
click at [223, 450] on p "Subir POD" at bounding box center [233, 451] width 38 height 9
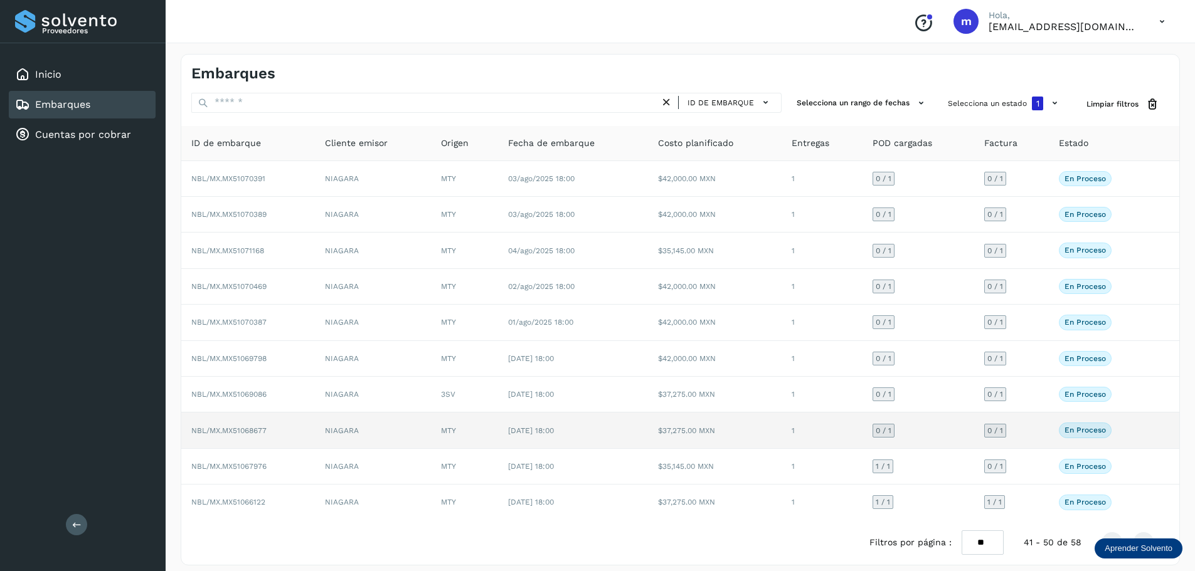
click at [250, 433] on span "NBL/MX.MX51068677" at bounding box center [228, 431] width 75 height 9
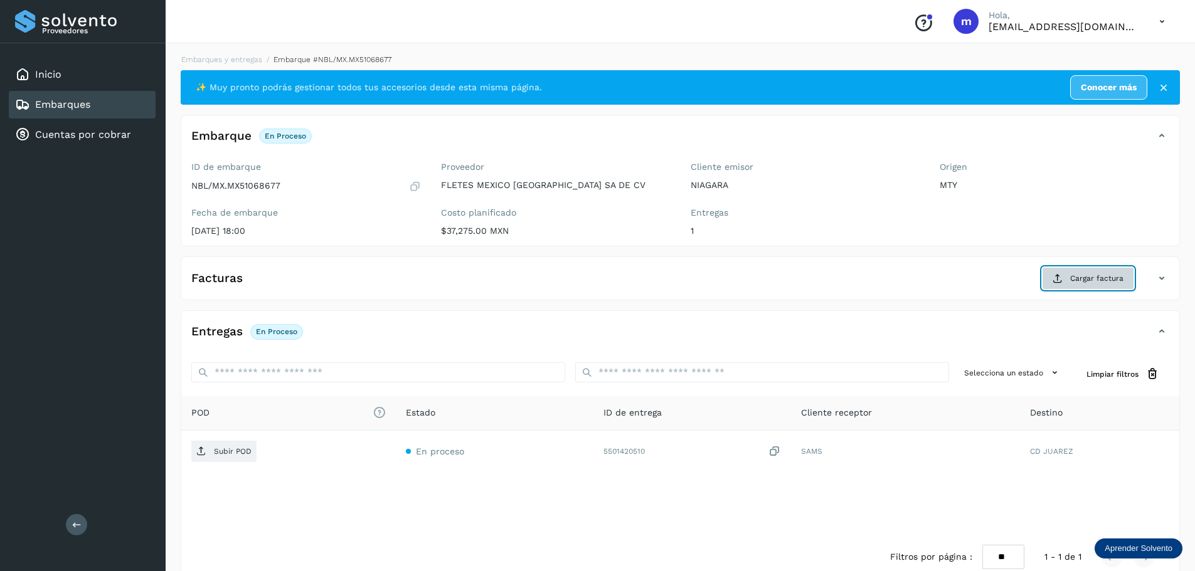
click at [1078, 280] on span "Cargar factura" at bounding box center [1096, 278] width 53 height 11
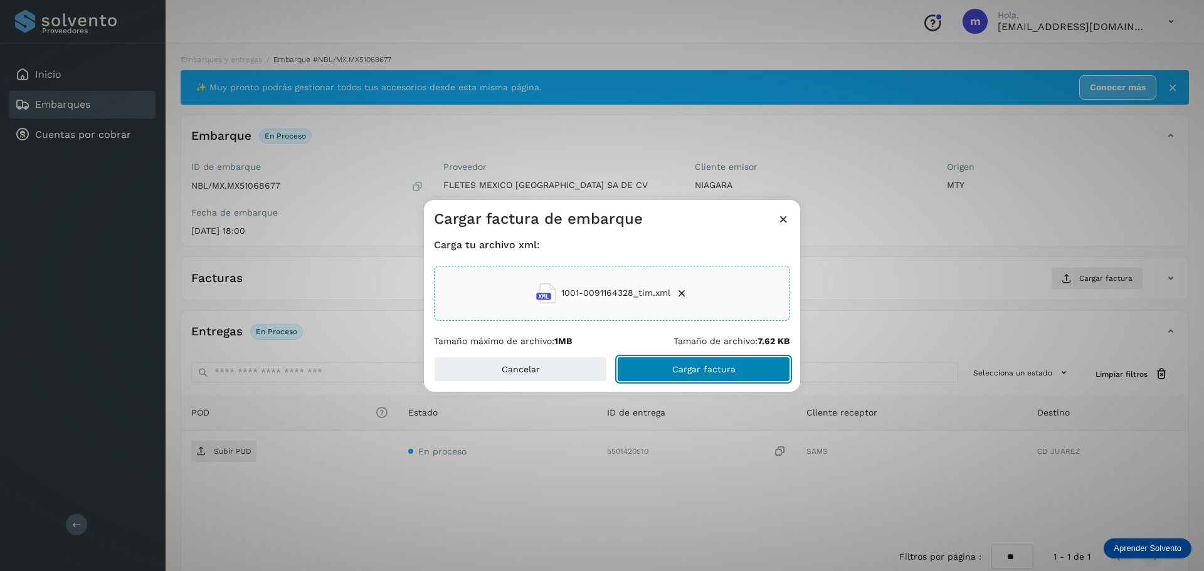
click at [699, 373] on span "Cargar factura" at bounding box center [703, 369] width 63 height 9
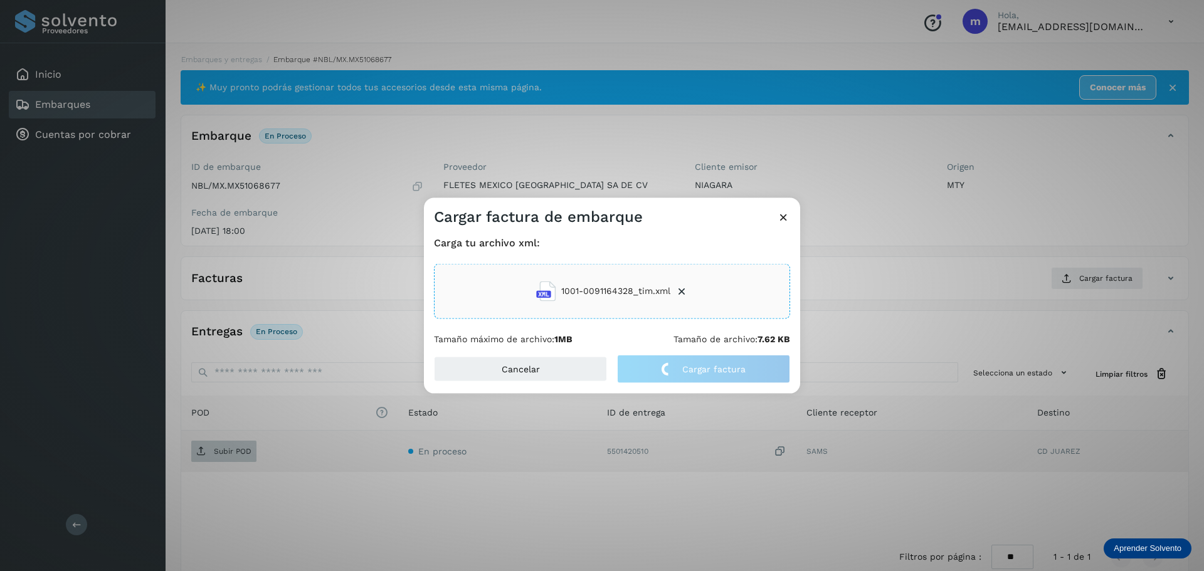
click at [210, 449] on div "Cargar factura de embarque Carga tu archivo xml: 1001-0091164328_tim.xml Tamaño…" at bounding box center [602, 285] width 1204 height 571
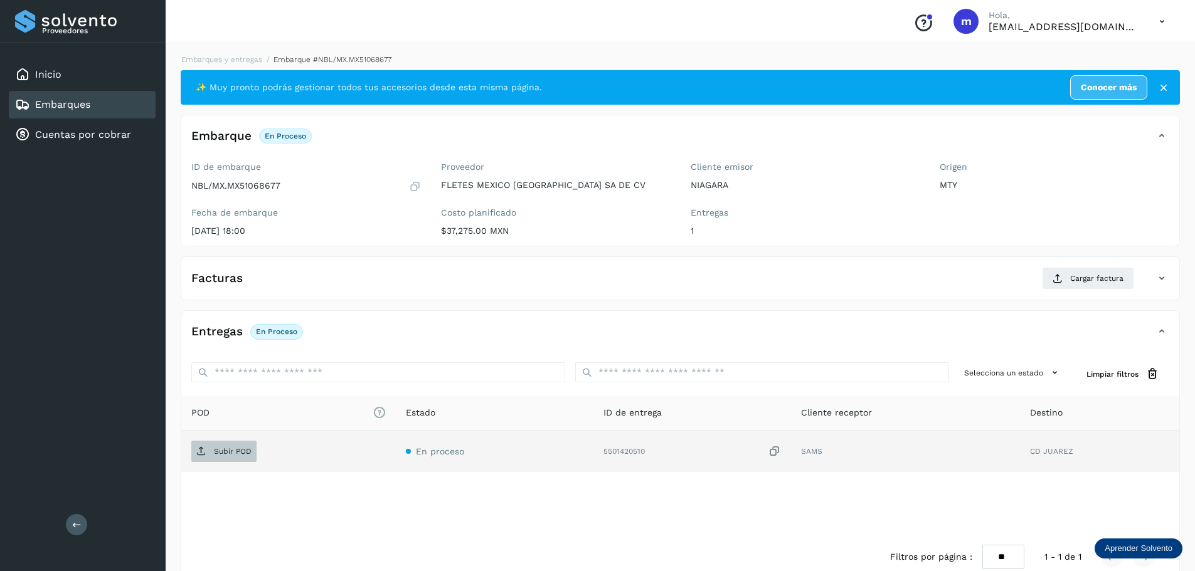
click at [210, 449] on span "Subir POD" at bounding box center [223, 452] width 65 height 20
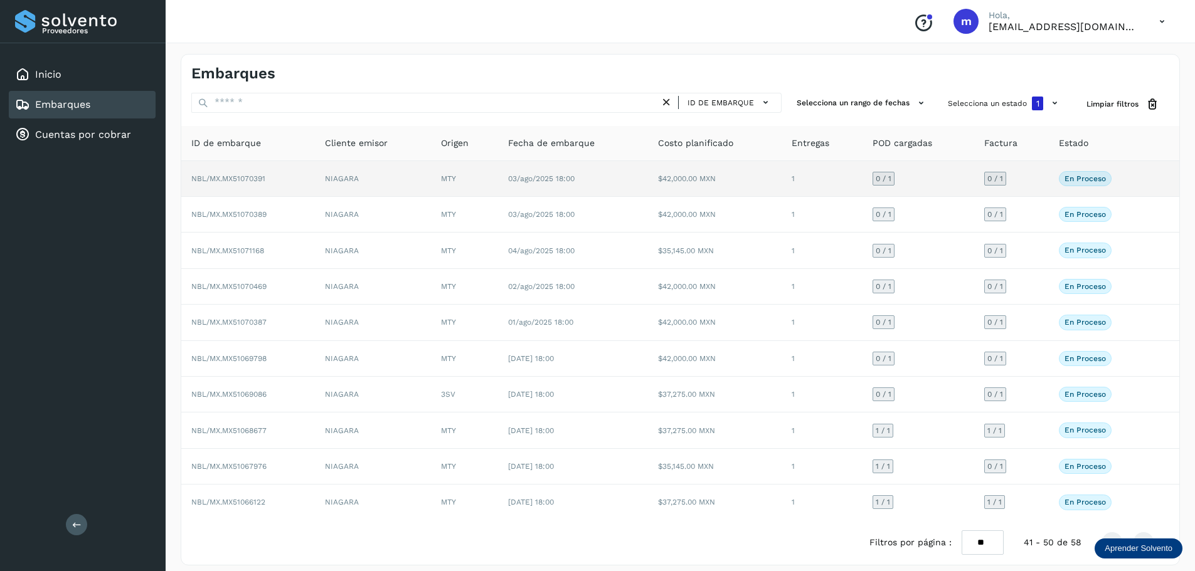
click at [213, 177] on span "NBL/MX.MX51070391" at bounding box center [228, 178] width 74 height 9
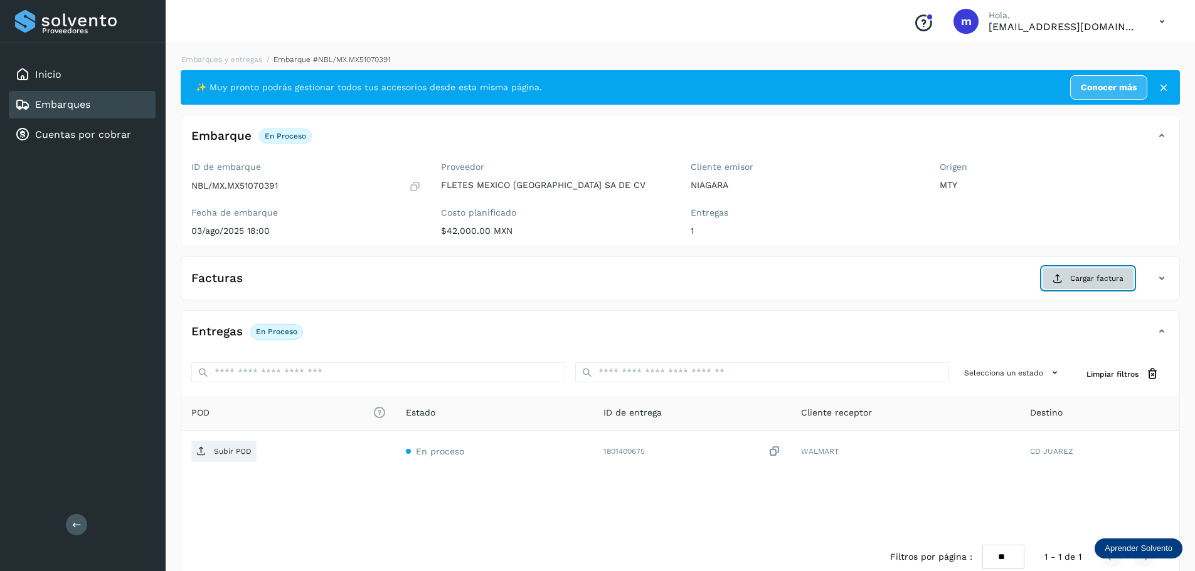
click at [1081, 279] on span "Cargar factura" at bounding box center [1096, 278] width 53 height 11
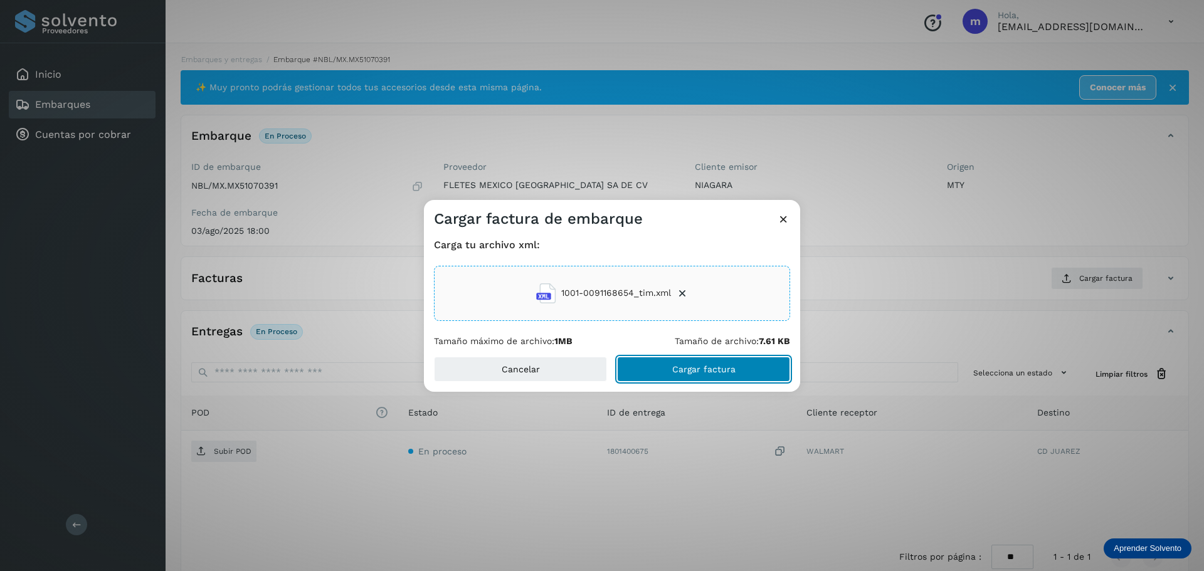
click at [698, 373] on span "Cargar factura" at bounding box center [703, 369] width 63 height 9
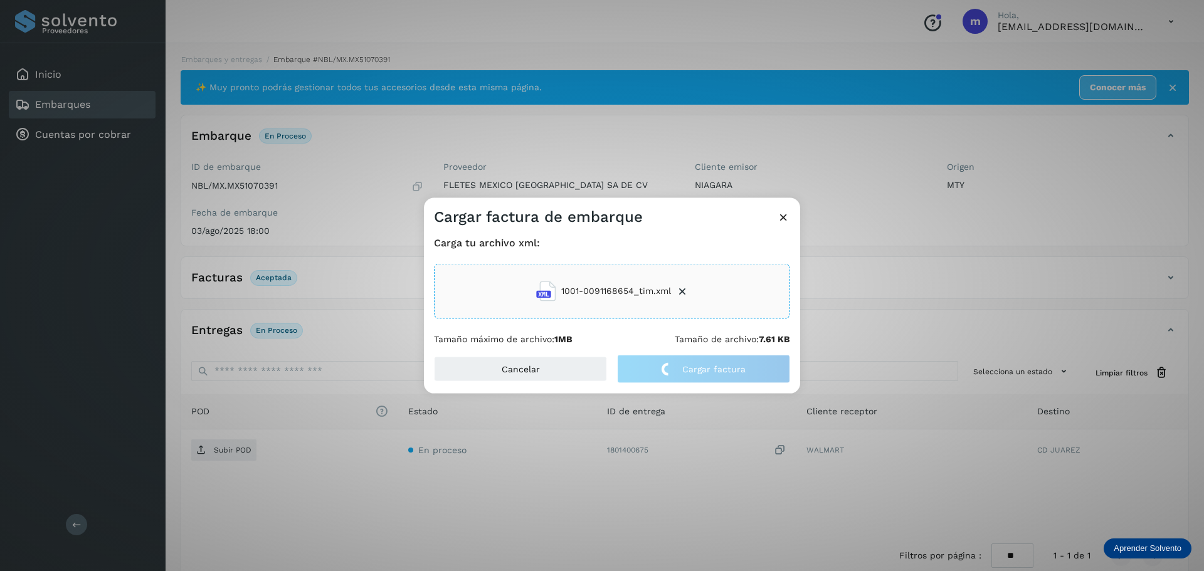
click at [241, 454] on div "Cargar factura de embarque Carga tu archivo xml: 1001-0091168654_tim.xml Tamaño…" at bounding box center [602, 285] width 1204 height 571
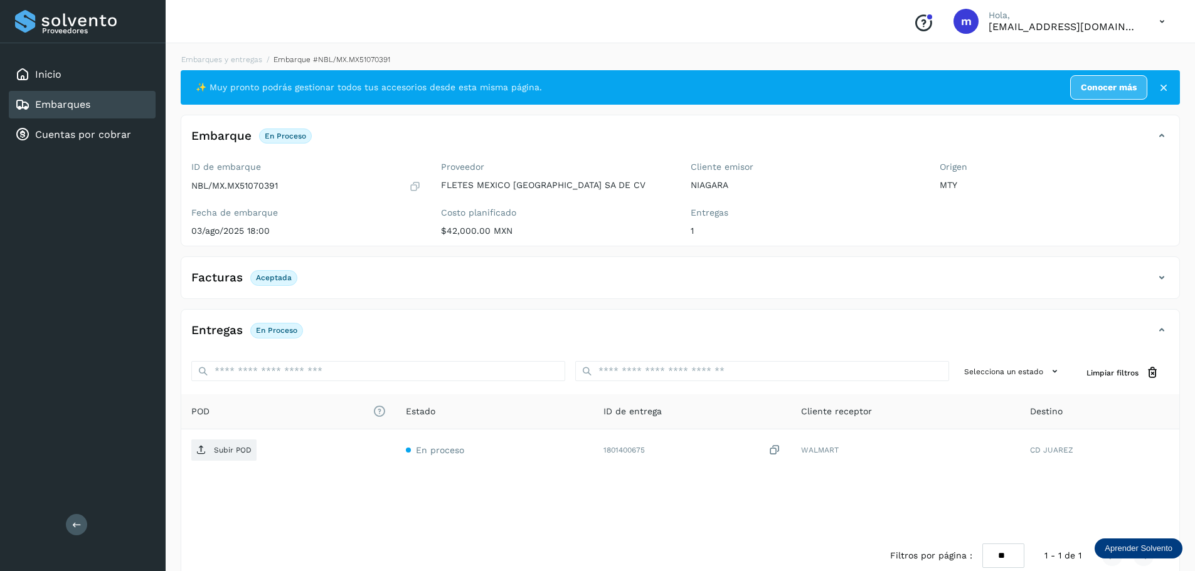
click at [241, 454] on p "Subir POD" at bounding box center [233, 450] width 38 height 9
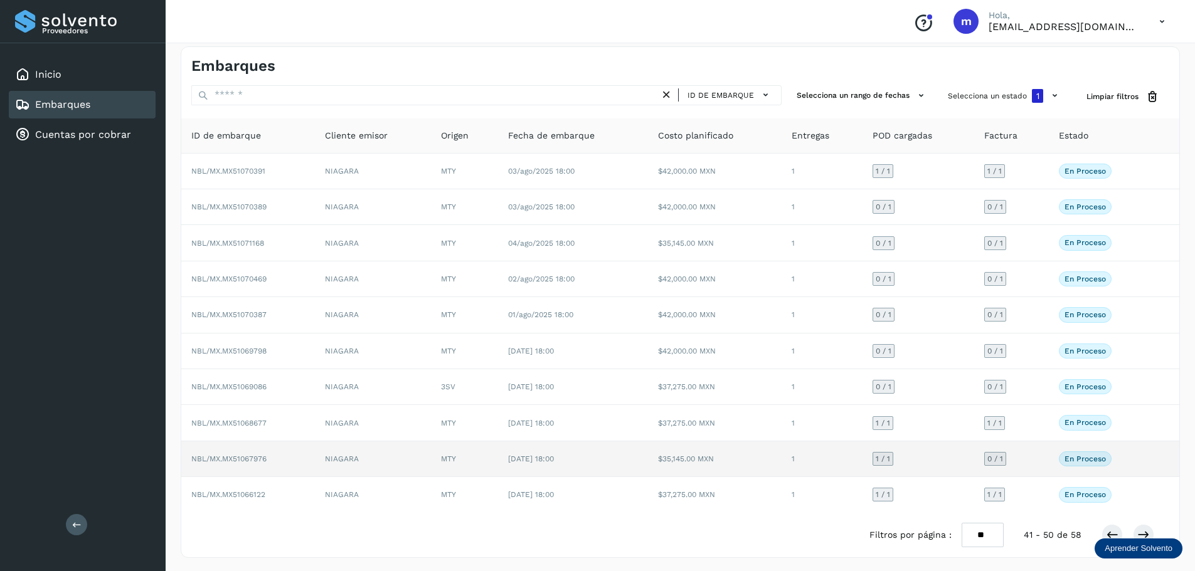
scroll to position [9, 0]
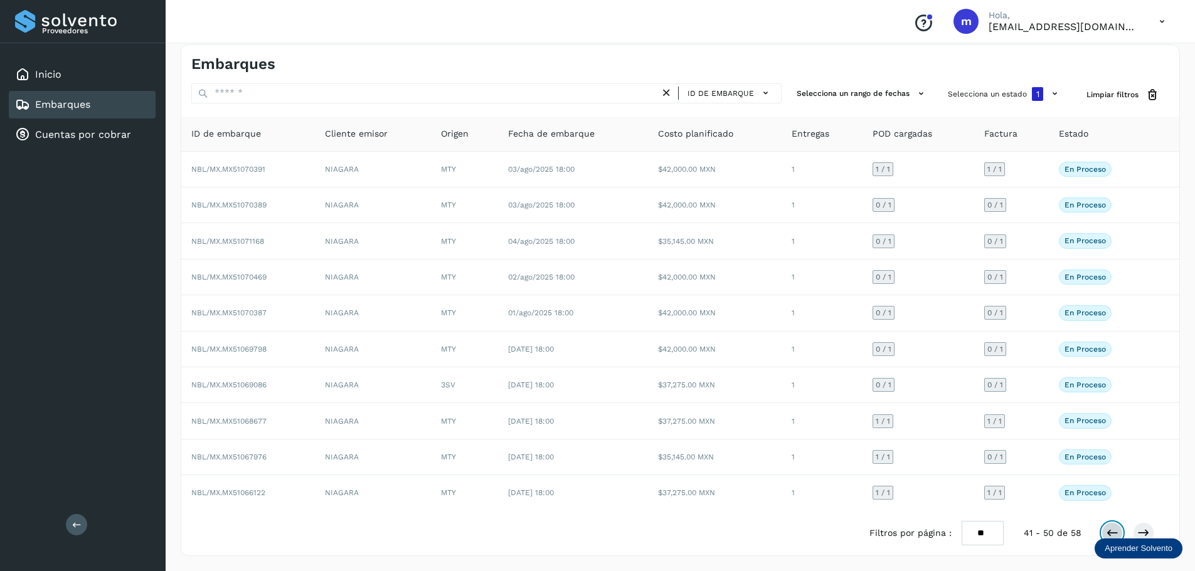
click at [1115, 533] on icon at bounding box center [1112, 533] width 13 height 13
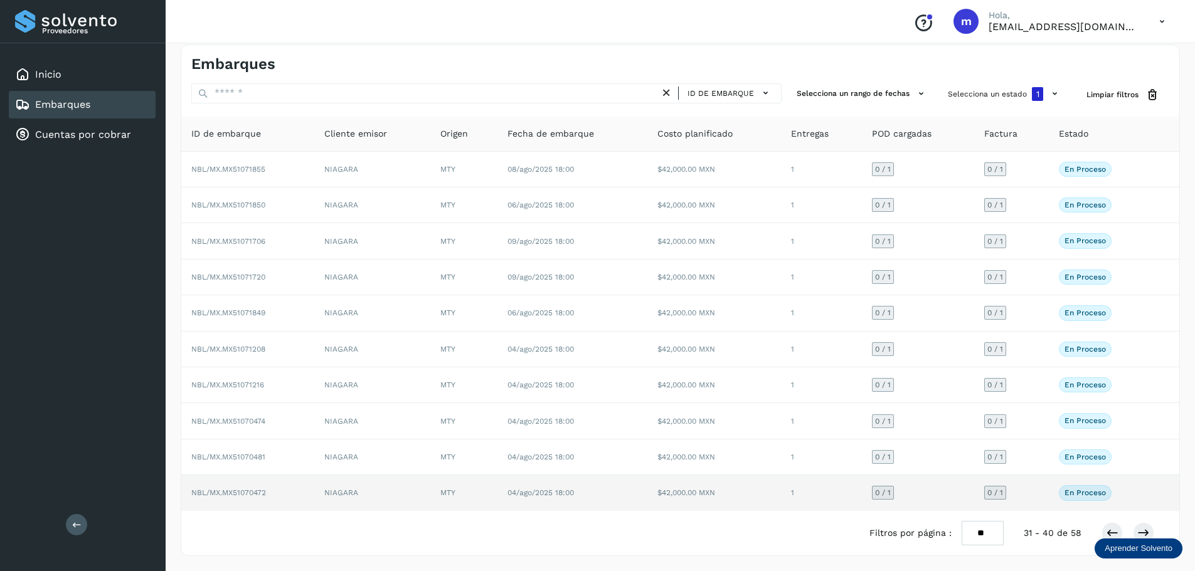
click at [252, 492] on span "NBL/MX.MX51070472" at bounding box center [228, 493] width 75 height 9
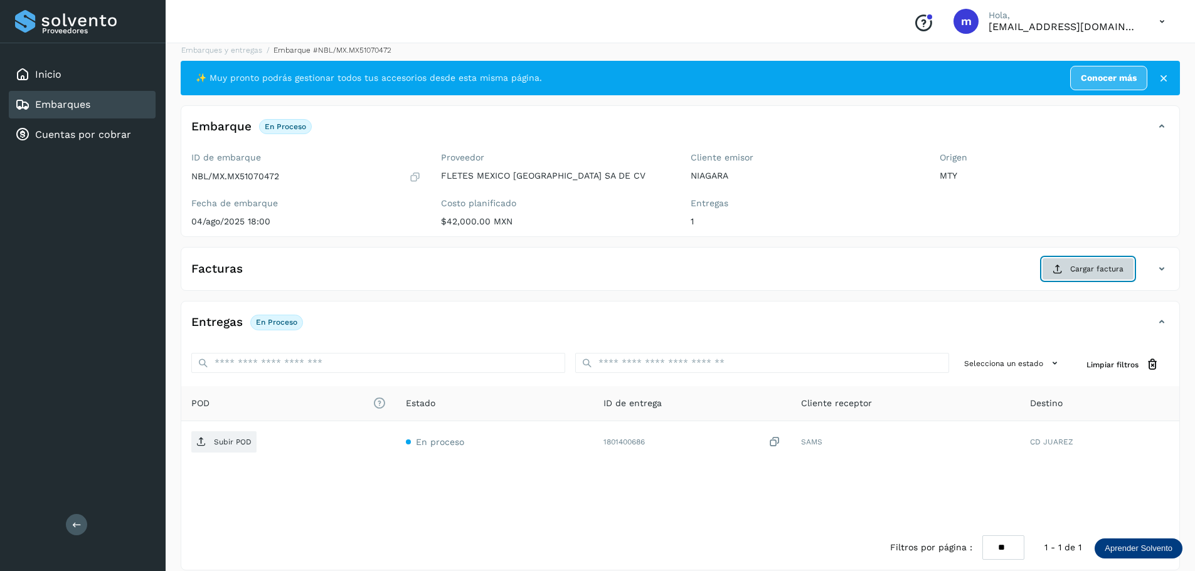
click at [1086, 268] on span "Cargar factura" at bounding box center [1096, 268] width 53 height 11
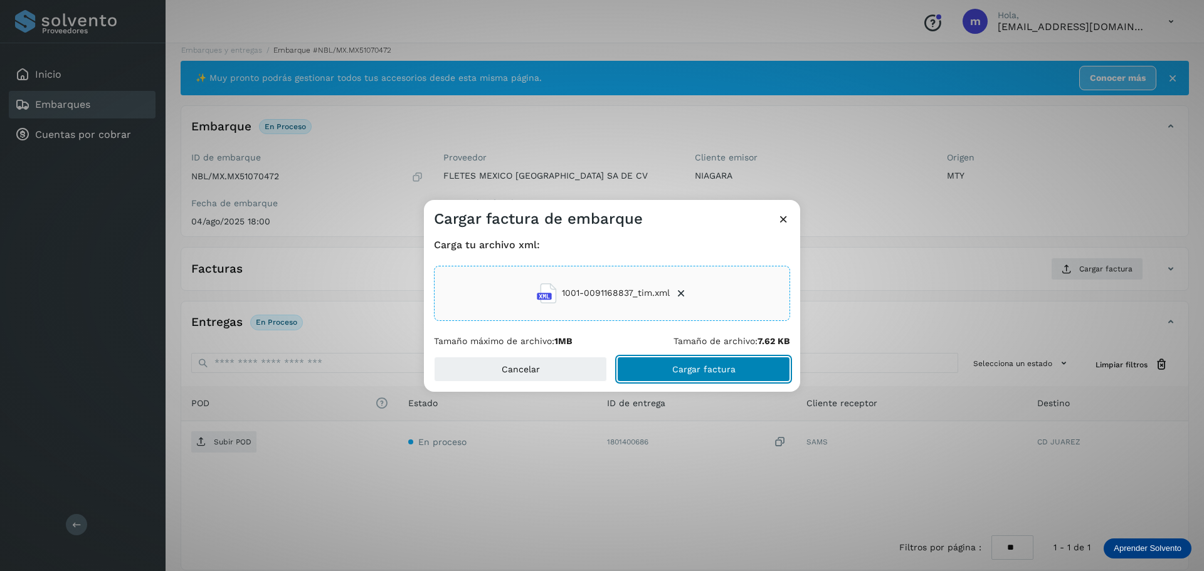
click at [694, 368] on span "Cargar factura" at bounding box center [703, 369] width 63 height 9
click at [231, 444] on div "Cargar factura de embarque Carga tu archivo xml: 1001-0091168837_tim.xml Tamaño…" at bounding box center [602, 285] width 1204 height 571
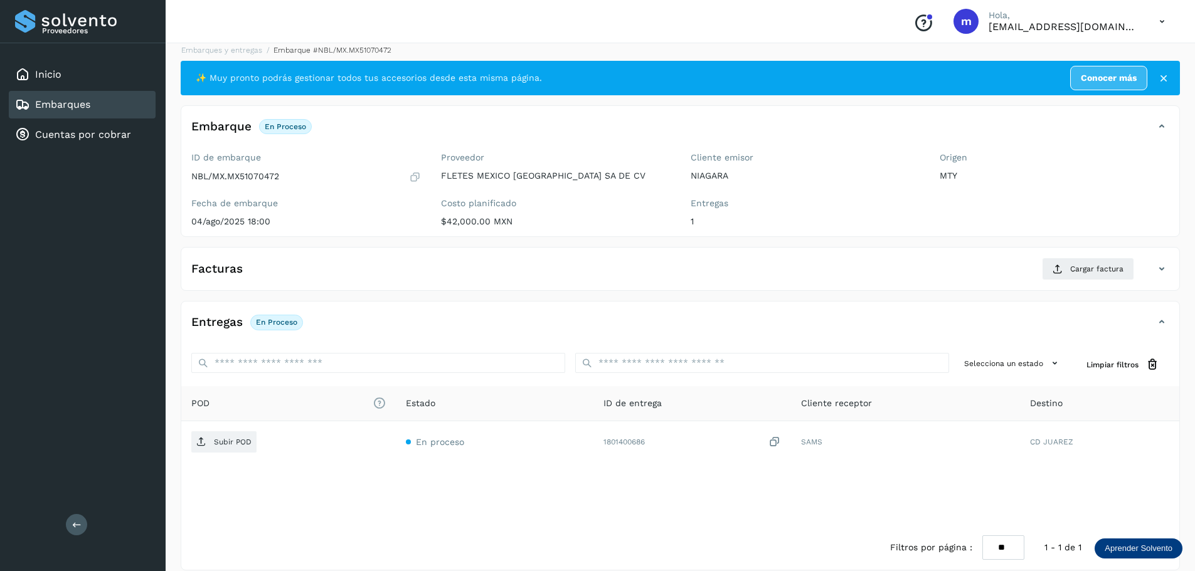
click at [231, 444] on p "Subir POD" at bounding box center [233, 442] width 38 height 9
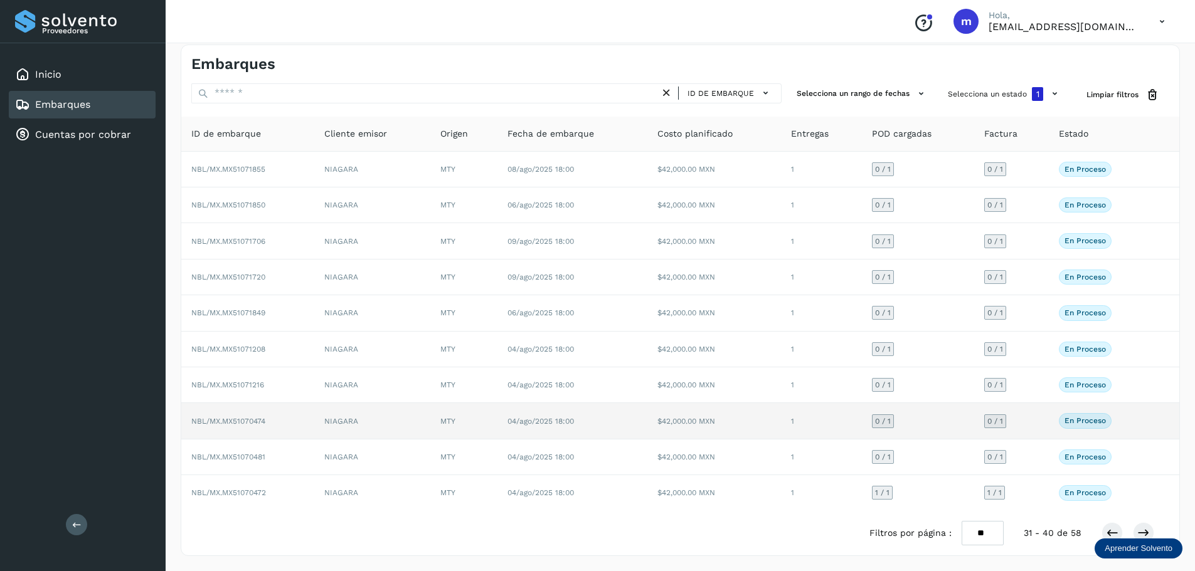
click at [254, 424] on span "NBL/MX.MX51070474" at bounding box center [228, 421] width 74 height 9
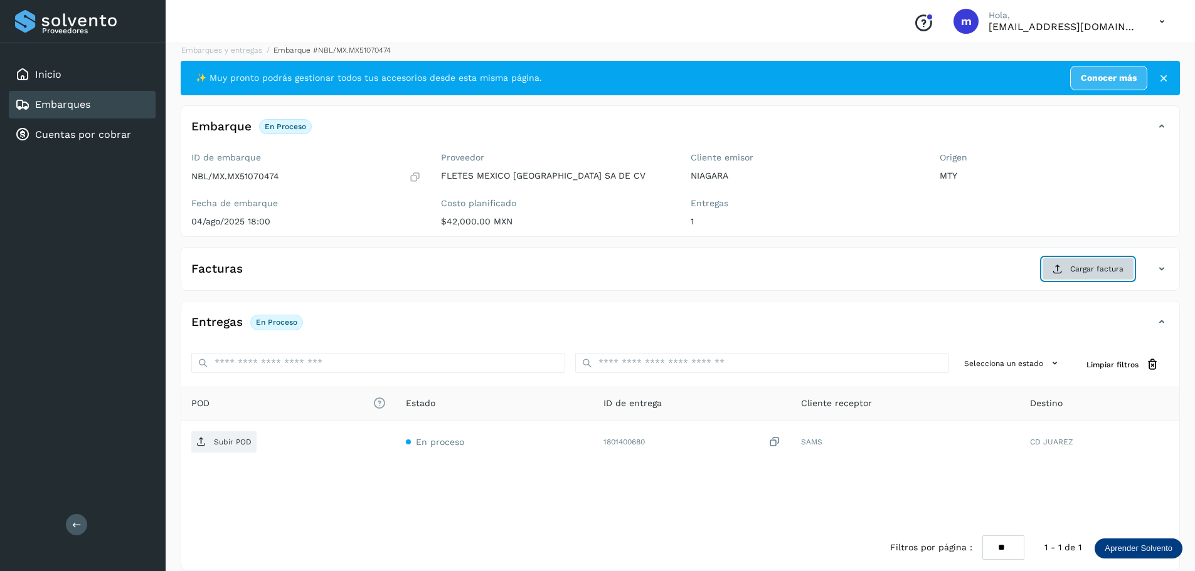
click at [1086, 268] on span "Cargar factura" at bounding box center [1096, 268] width 53 height 11
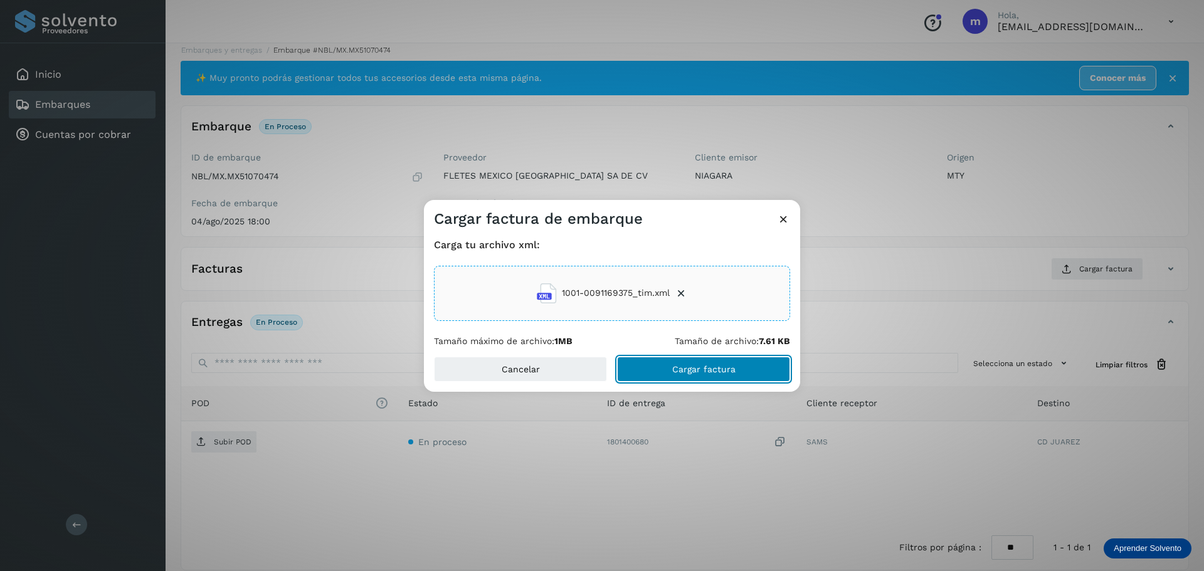
click at [720, 370] on span "Cargar factura" at bounding box center [703, 369] width 63 height 9
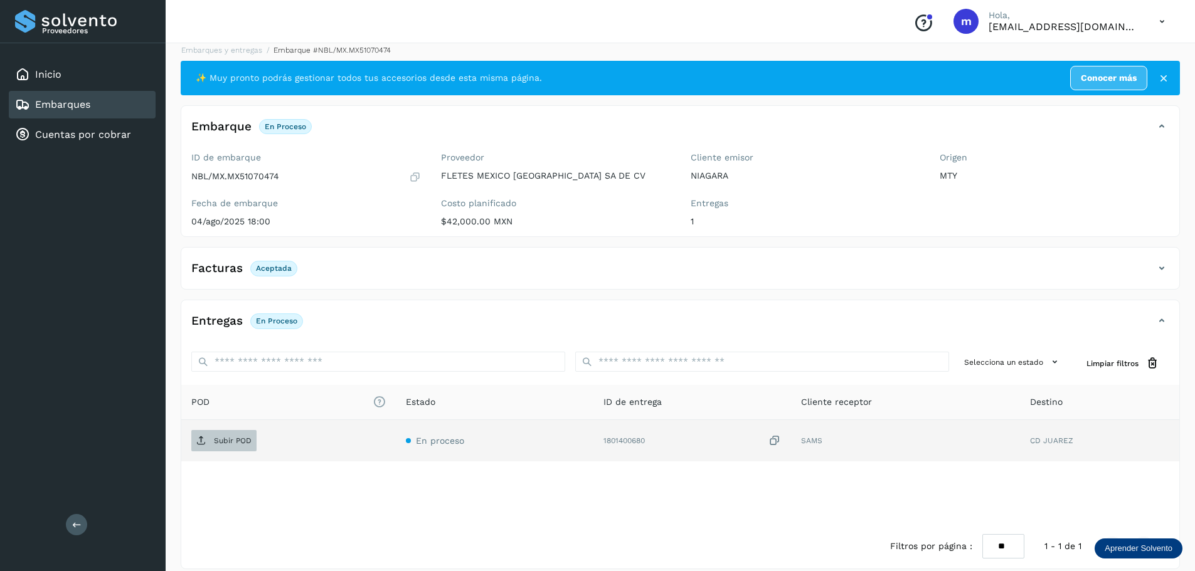
click at [228, 442] on p "Subir POD" at bounding box center [233, 441] width 38 height 9
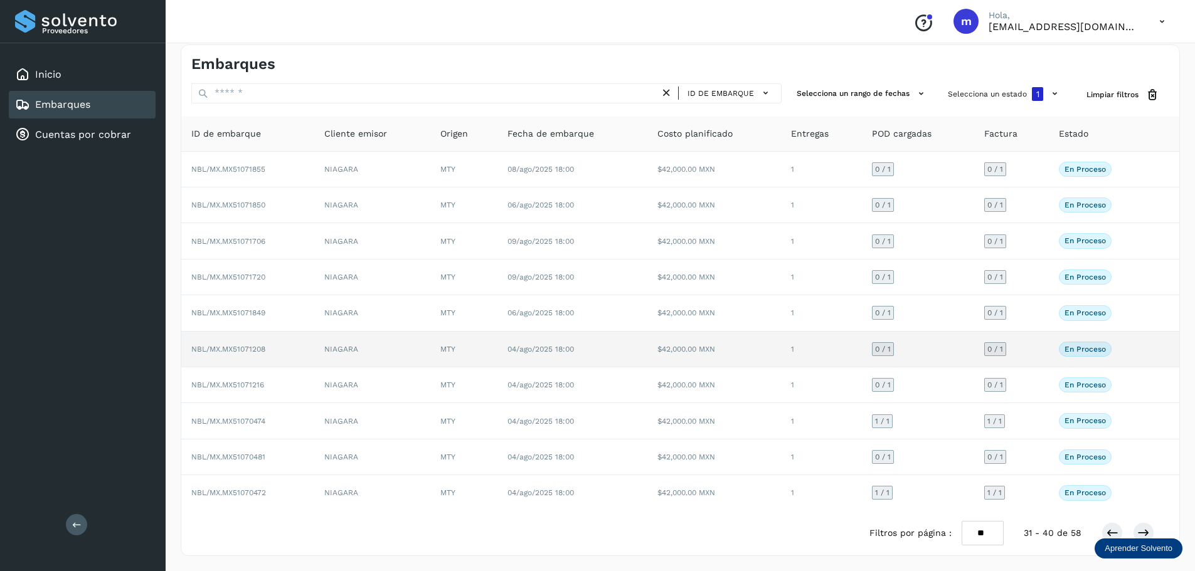
click at [244, 349] on span "NBL/MX.MX51071208" at bounding box center [228, 349] width 74 height 9
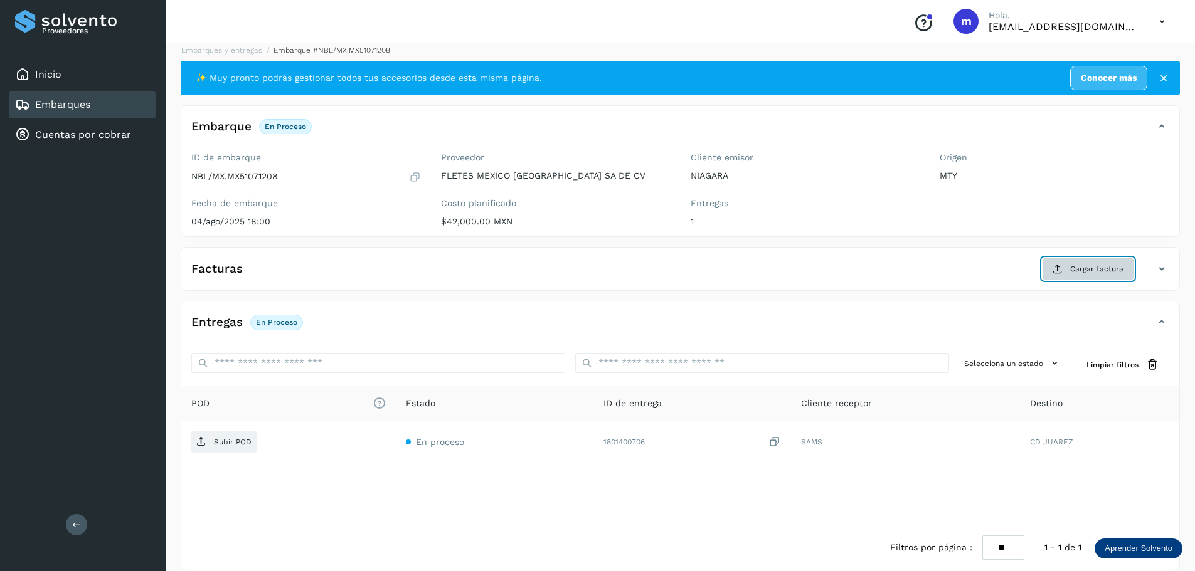
click at [1108, 270] on span "Cargar factura" at bounding box center [1096, 268] width 53 height 11
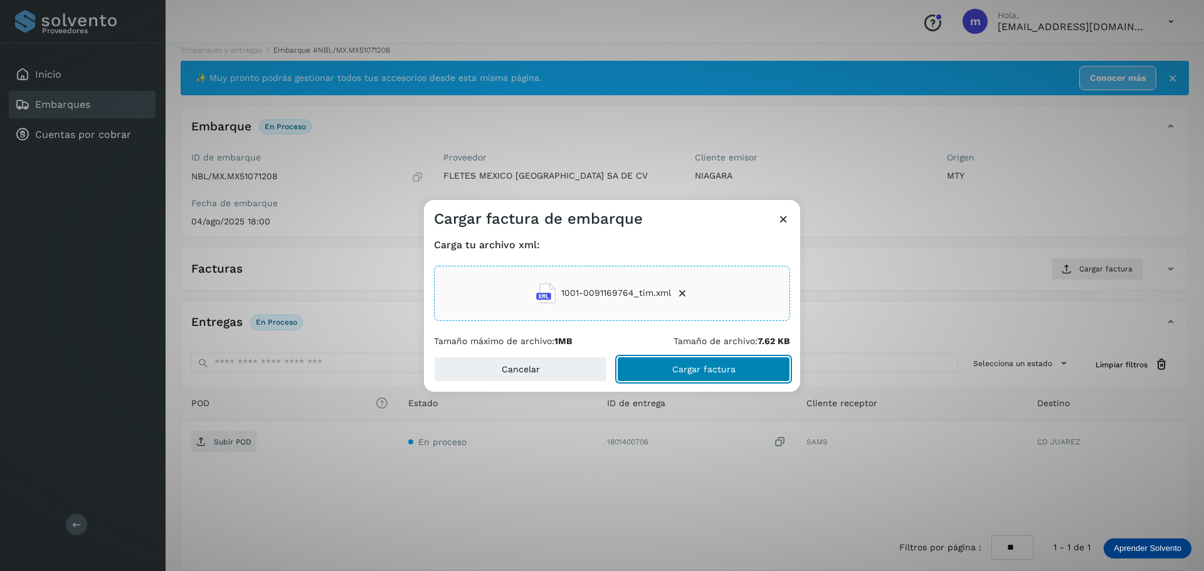
click at [728, 368] on span "Cargar factura" at bounding box center [703, 369] width 63 height 9
click at [234, 445] on div "Cargar factura de embarque Carga tu archivo xml: 1001-0091169764_tim.xml Tamaño…" at bounding box center [602, 285] width 1204 height 571
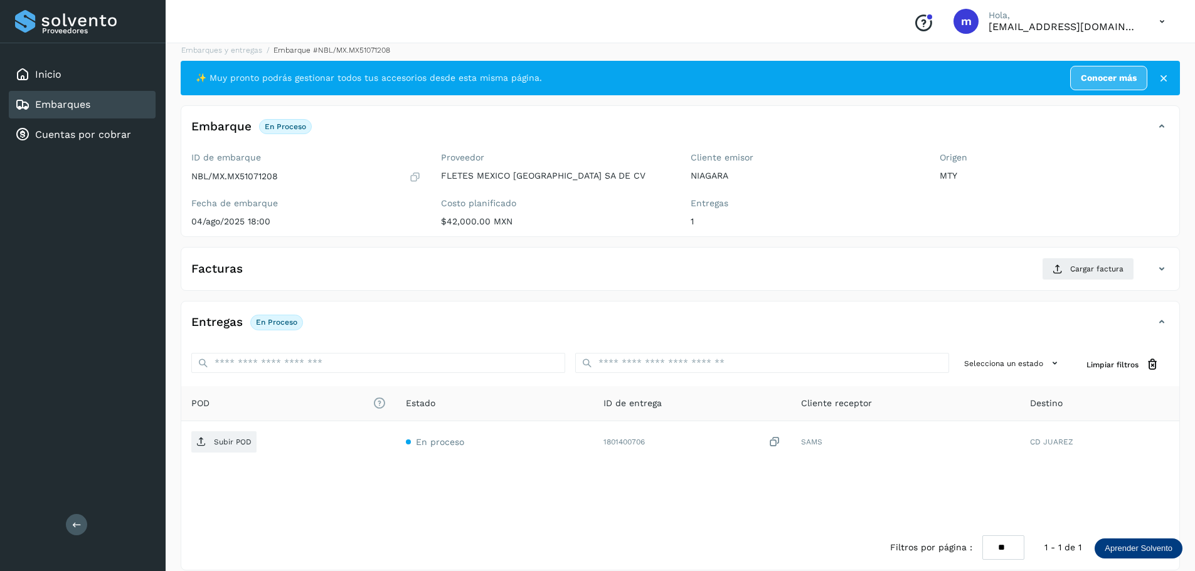
click at [234, 445] on p "Subir POD" at bounding box center [233, 442] width 38 height 9
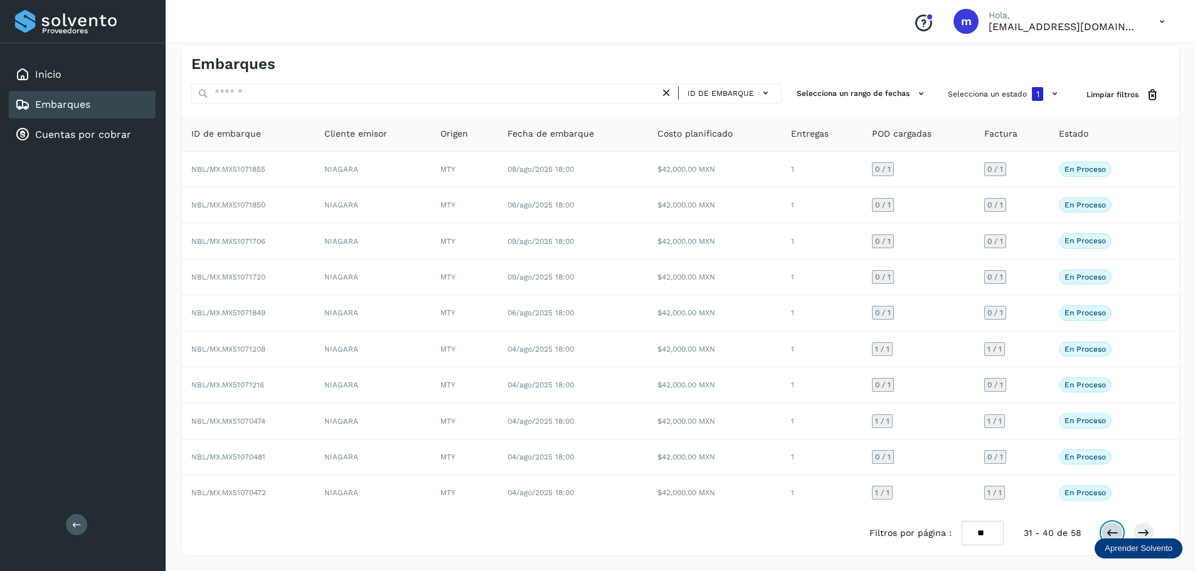
click at [1111, 529] on icon at bounding box center [1112, 533] width 13 height 13
click at [1112, 535] on icon at bounding box center [1112, 533] width 13 height 13
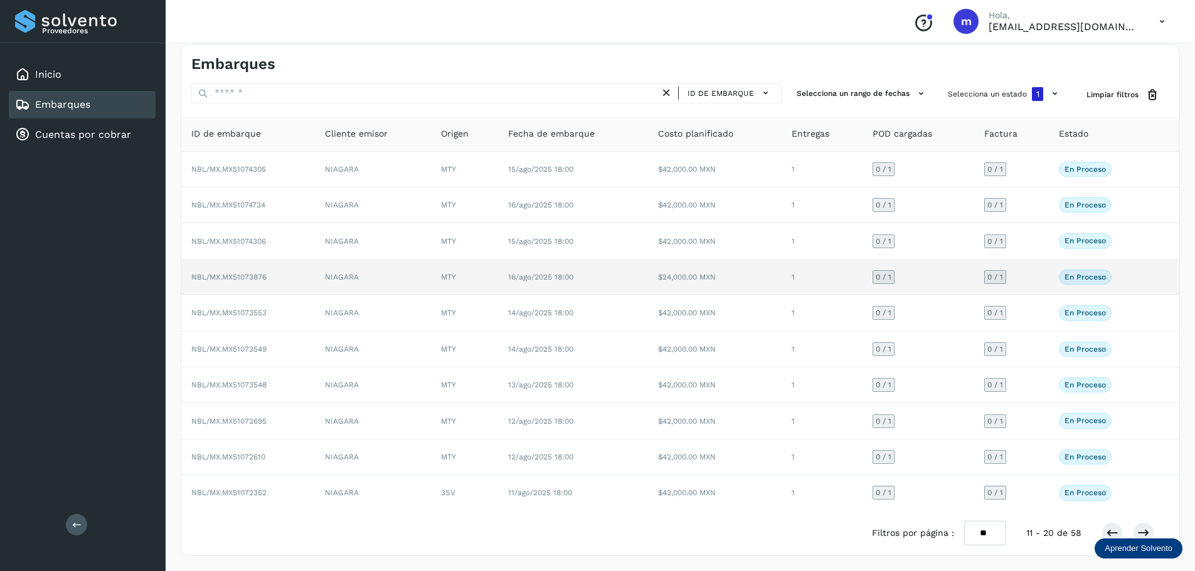
click at [247, 274] on span "NBL/MX.MX51073876" at bounding box center [228, 277] width 75 height 9
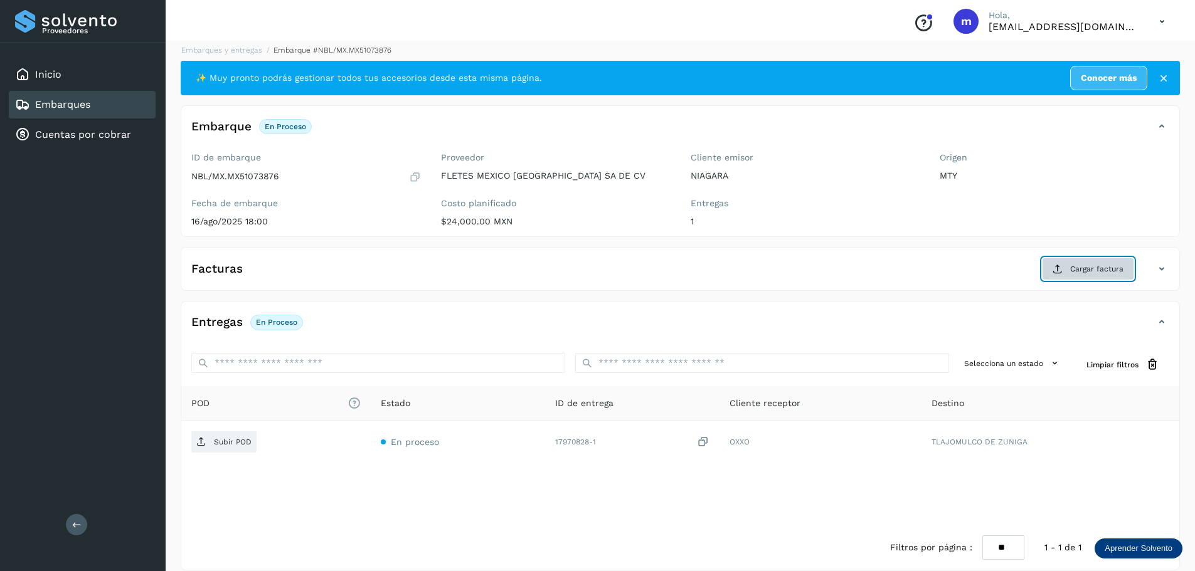
click at [1100, 270] on span "Cargar factura" at bounding box center [1096, 268] width 53 height 11
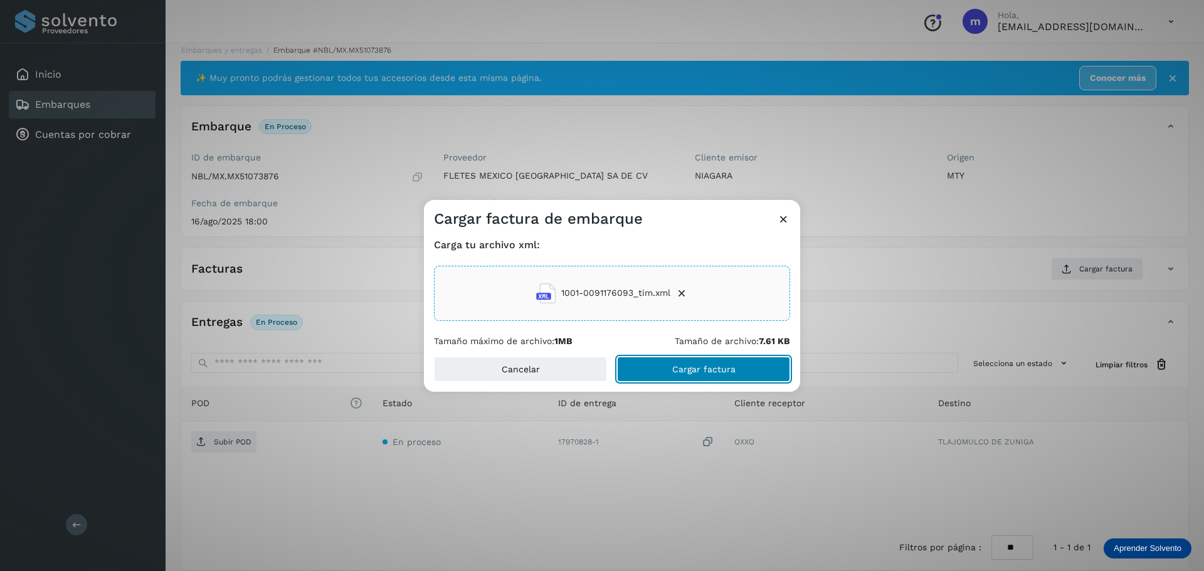
click at [713, 371] on span "Cargar factura" at bounding box center [703, 369] width 63 height 9
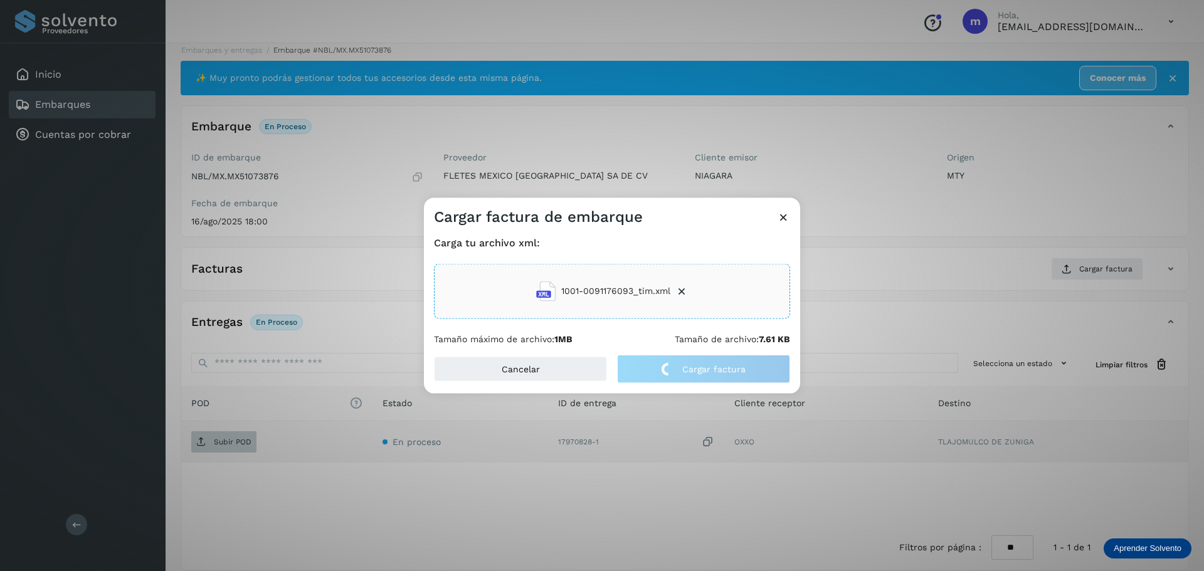
click at [233, 440] on div "Cargar factura de embarque Carga tu archivo xml: 1001-0091176093_tim.xml Tamaño…" at bounding box center [602, 285] width 1204 height 571
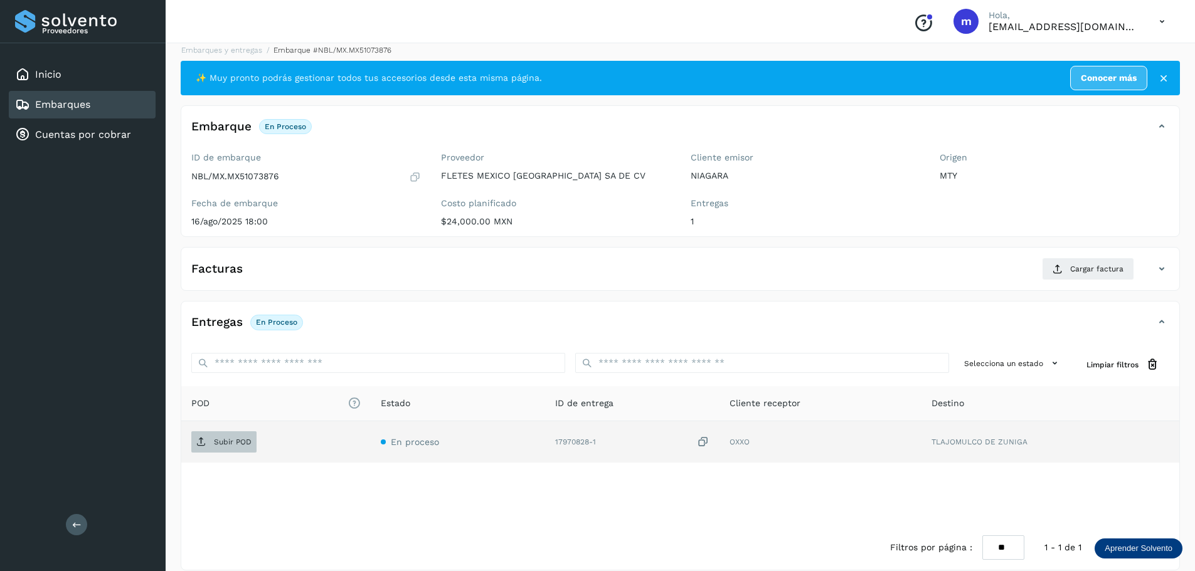
click at [232, 440] on p "Subir POD" at bounding box center [233, 442] width 38 height 9
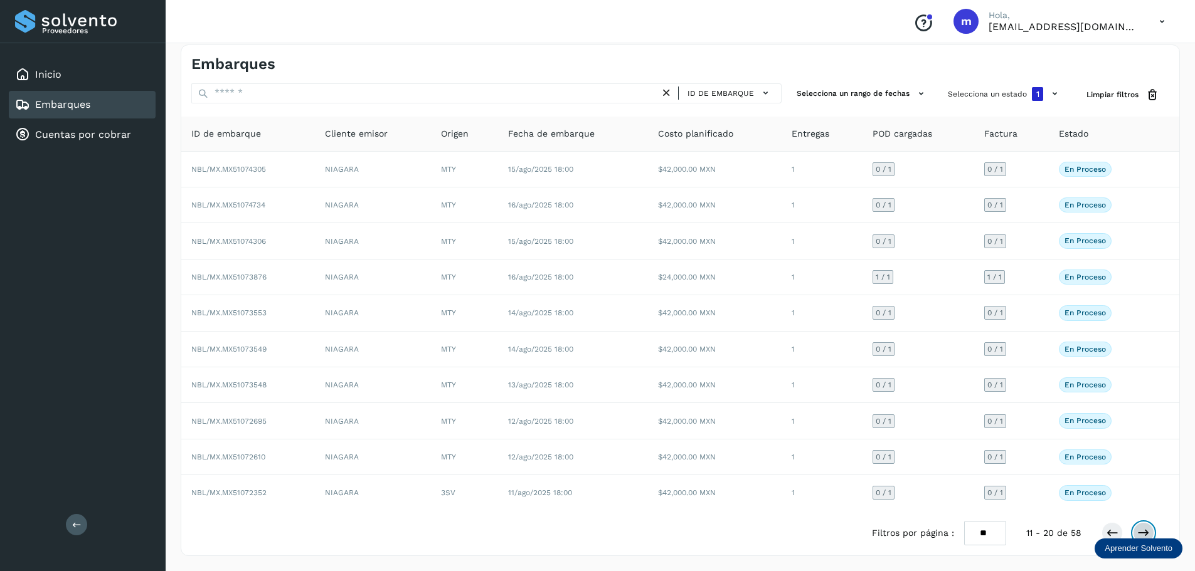
click at [1144, 531] on icon at bounding box center [1143, 533] width 13 height 13
click at [1149, 530] on icon at bounding box center [1143, 533] width 13 height 13
click at [1147, 530] on icon at bounding box center [1143, 533] width 13 height 13
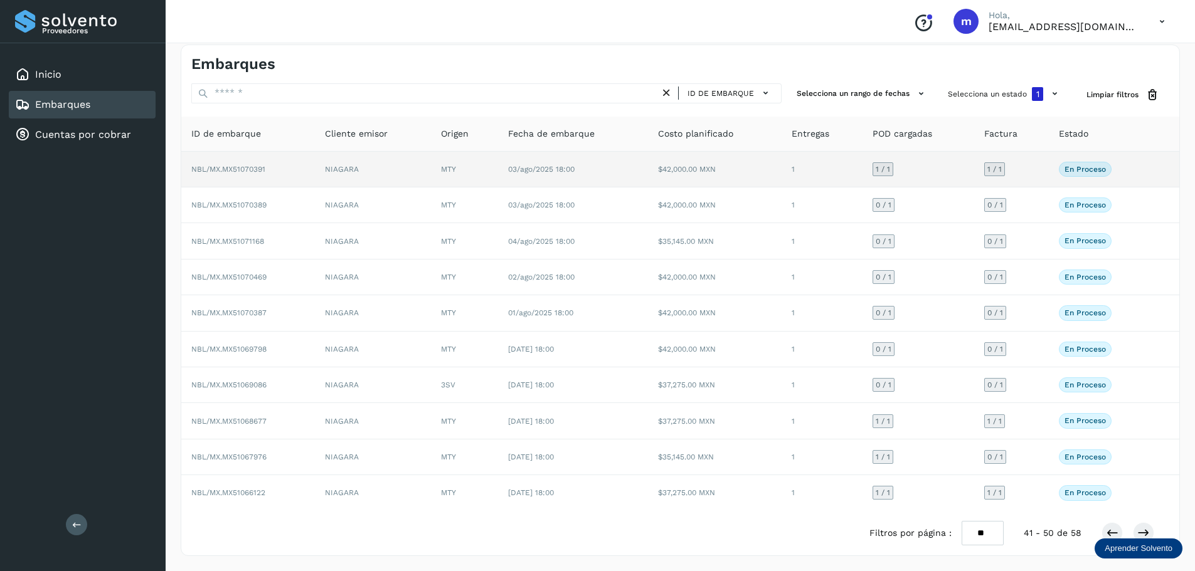
click at [216, 167] on span "NBL/MX.MX51070391" at bounding box center [228, 169] width 74 height 9
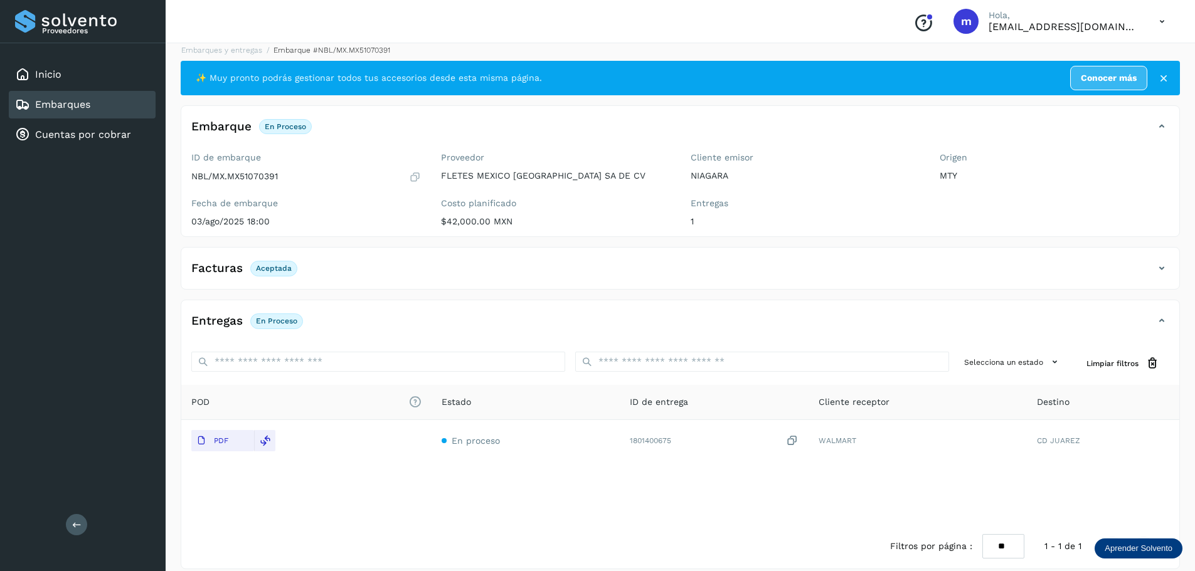
click at [274, 269] on p "Aceptada" at bounding box center [274, 268] width 36 height 9
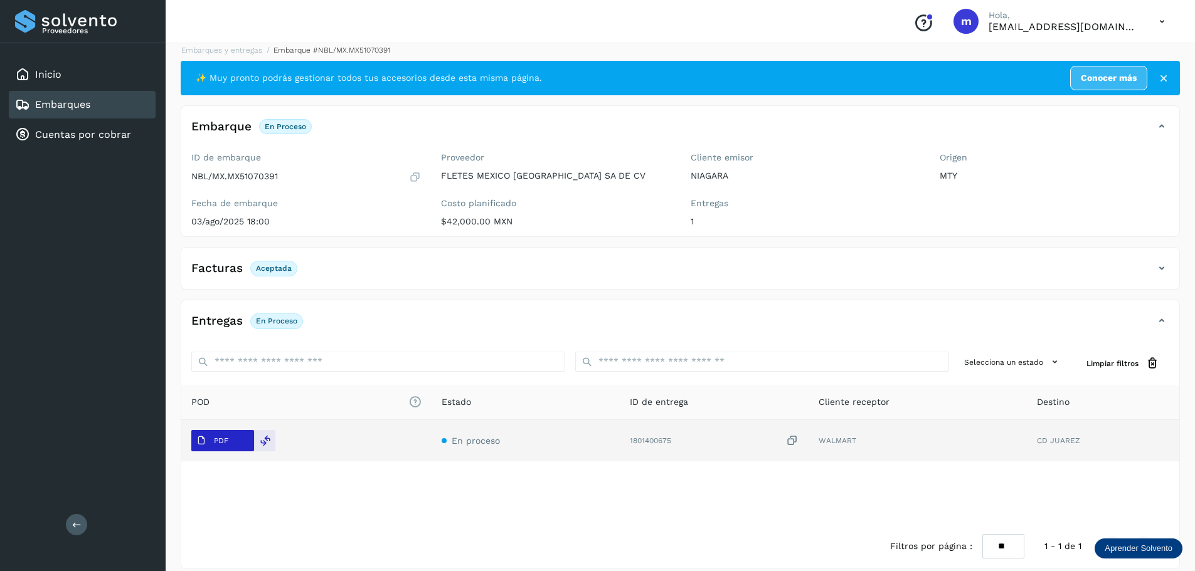
click at [211, 438] on span "PDF" at bounding box center [212, 441] width 42 height 20
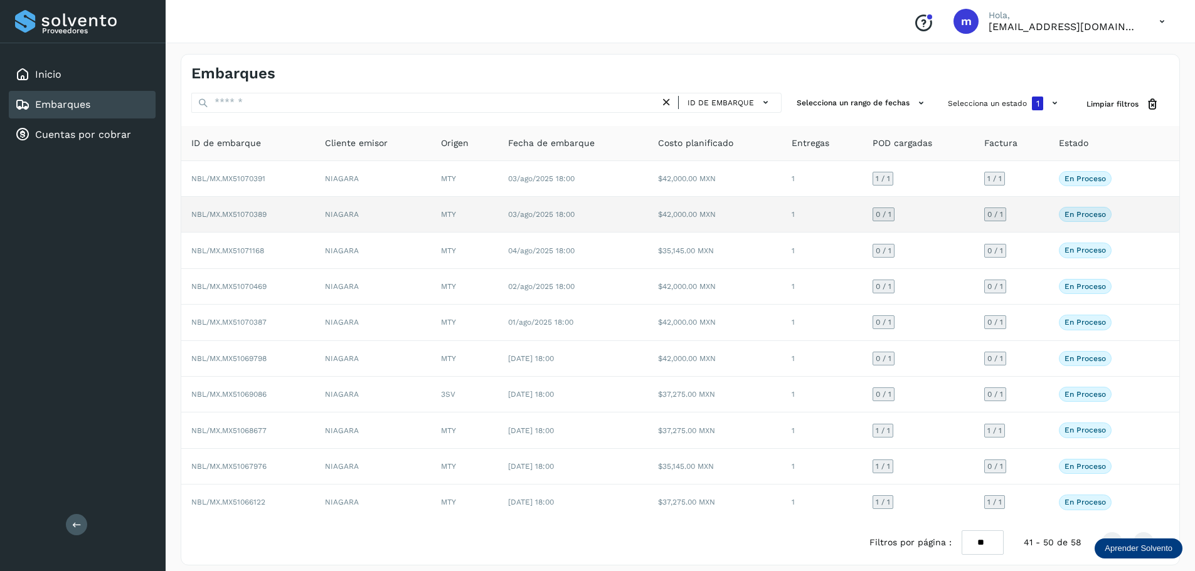
click at [239, 216] on span "NBL/MX.MX51070389" at bounding box center [228, 214] width 75 height 9
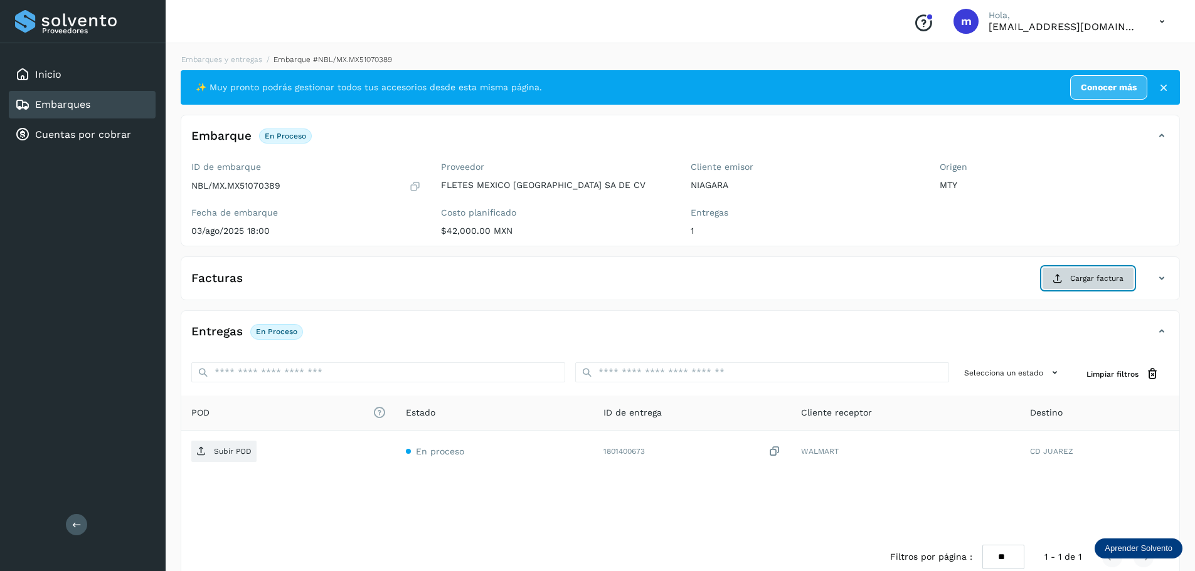
click at [1085, 282] on span "Cargar factura" at bounding box center [1096, 278] width 53 height 11
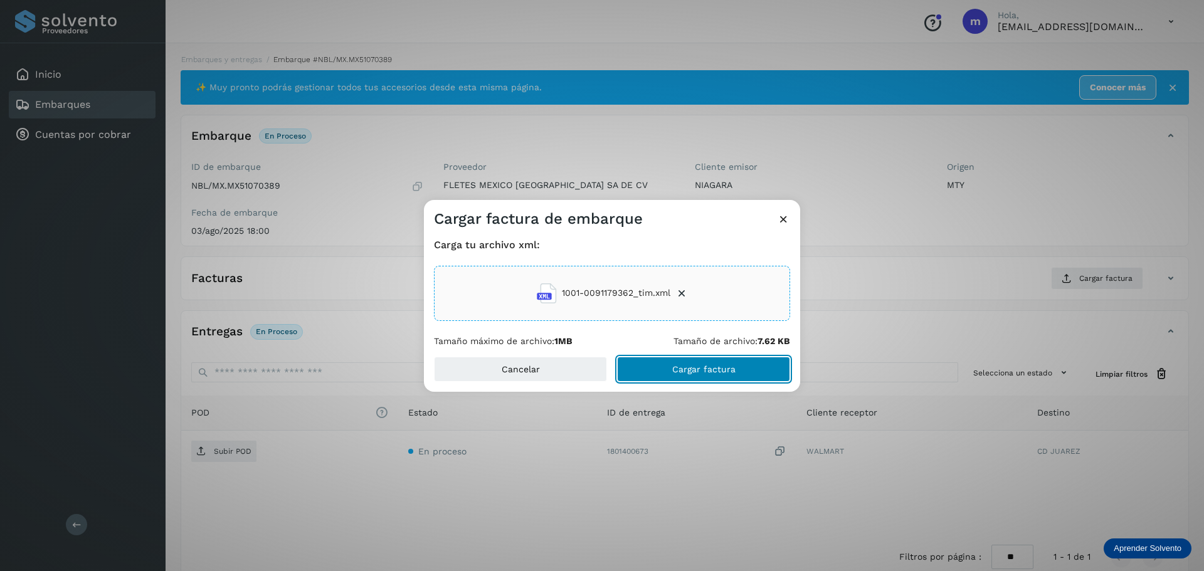
click at [714, 370] on span "Cargar factura" at bounding box center [703, 369] width 63 height 9
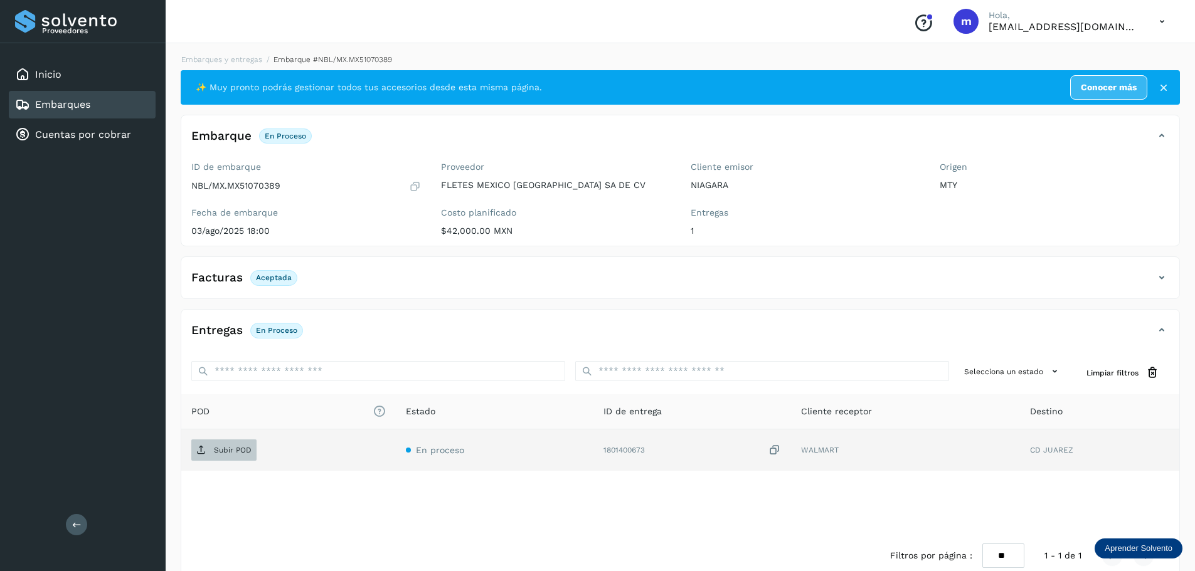
click at [230, 449] on p "Subir POD" at bounding box center [233, 450] width 38 height 9
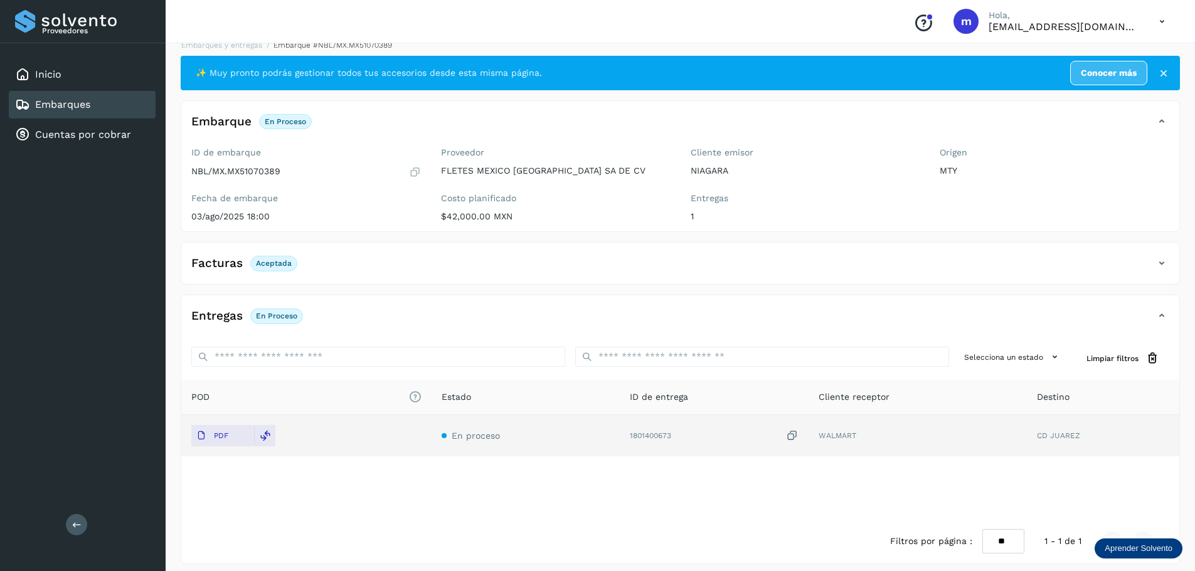
scroll to position [23, 0]
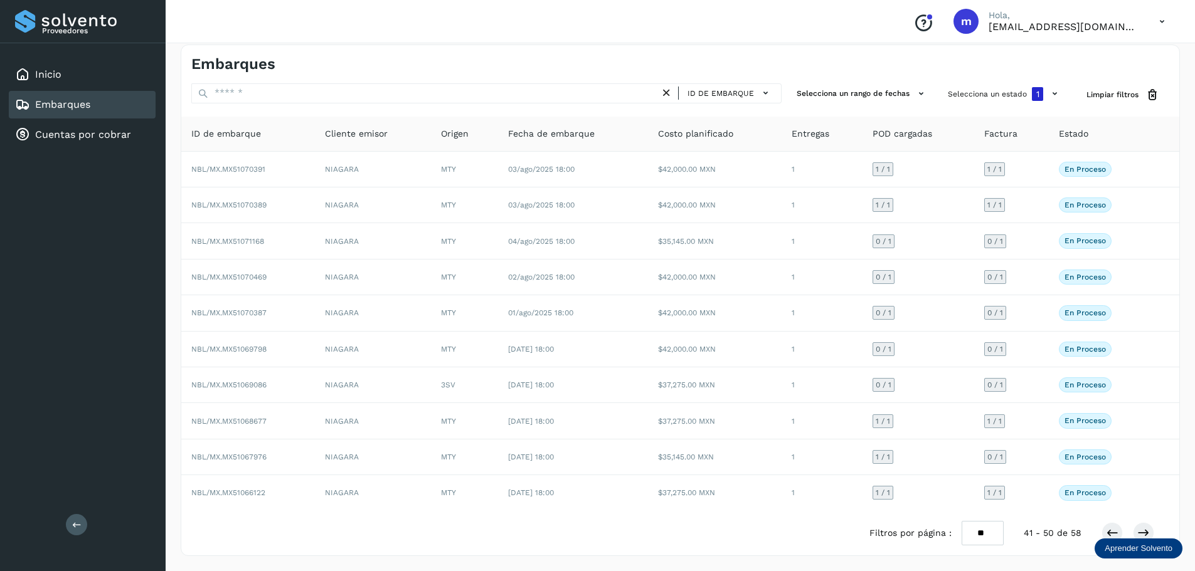
scroll to position [9, 0]
click at [1112, 534] on icon at bounding box center [1112, 533] width 13 height 13
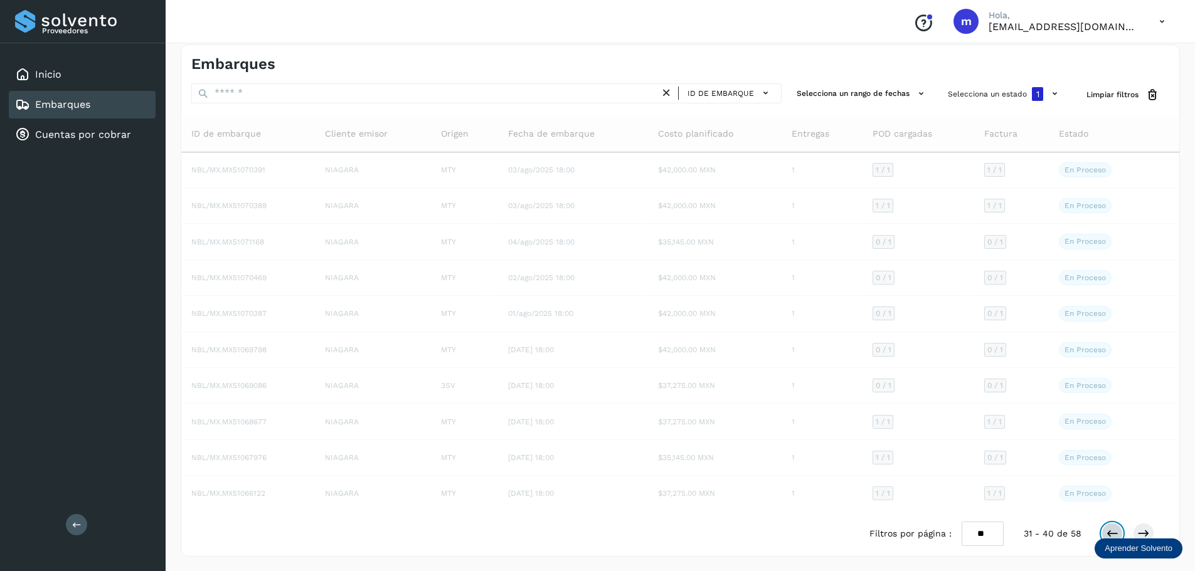
click at [1112, 534] on icon at bounding box center [1112, 534] width 13 height 13
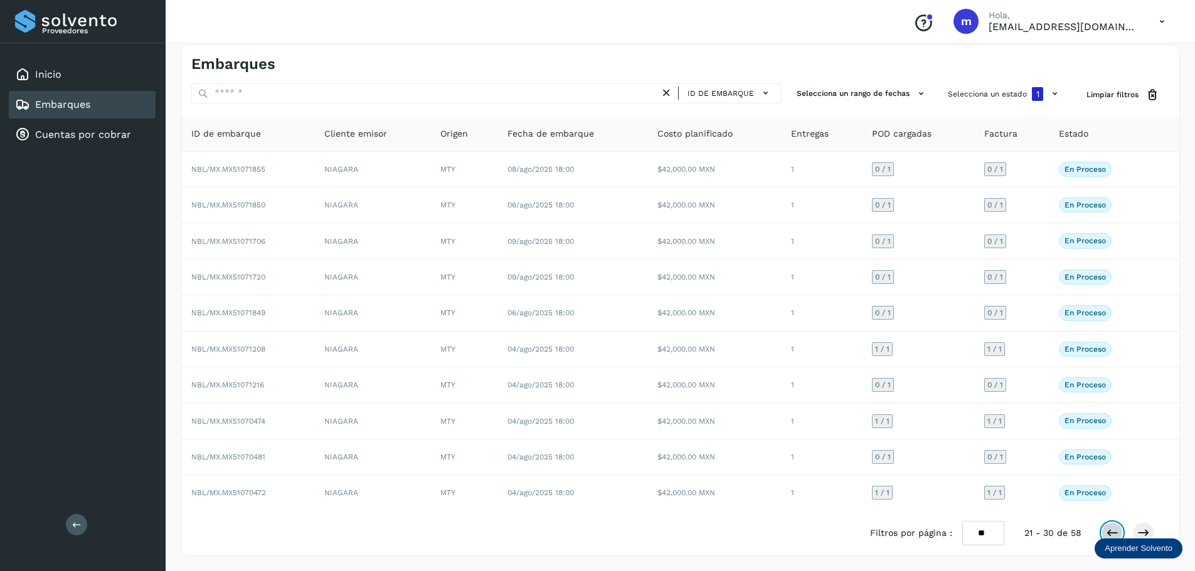
click at [1112, 534] on icon at bounding box center [1112, 533] width 13 height 13
click at [1112, 535] on icon at bounding box center [1112, 533] width 13 height 13
click at [1136, 93] on span "Limpiar filtros" at bounding box center [1112, 94] width 52 height 11
click at [1056, 93] on icon at bounding box center [1054, 93] width 13 height 13
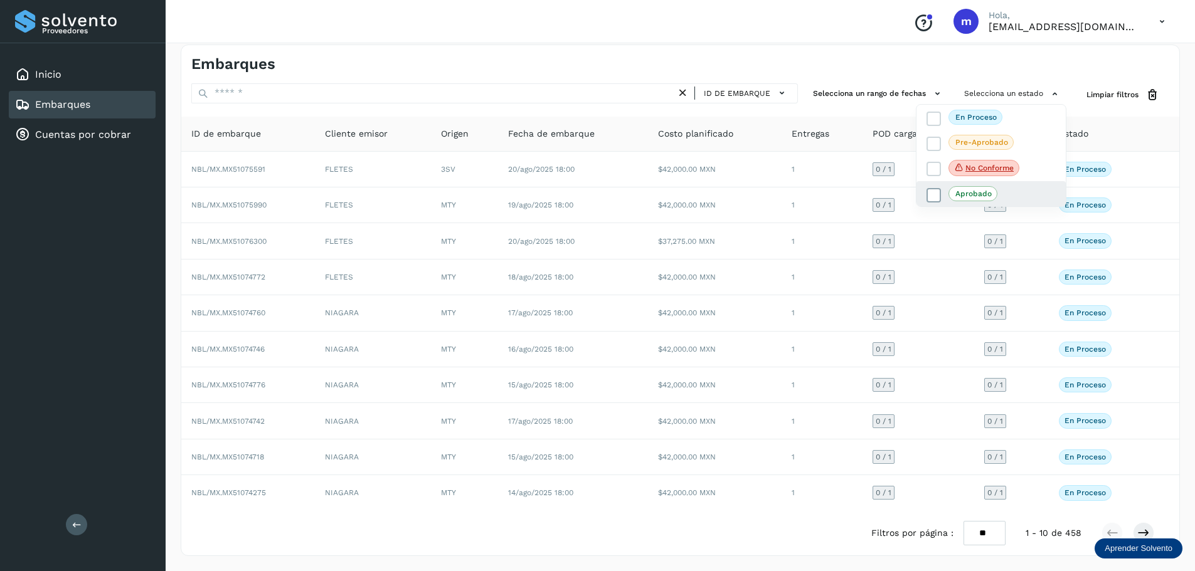
click at [992, 196] on span "Aprobado" at bounding box center [972, 193] width 49 height 15
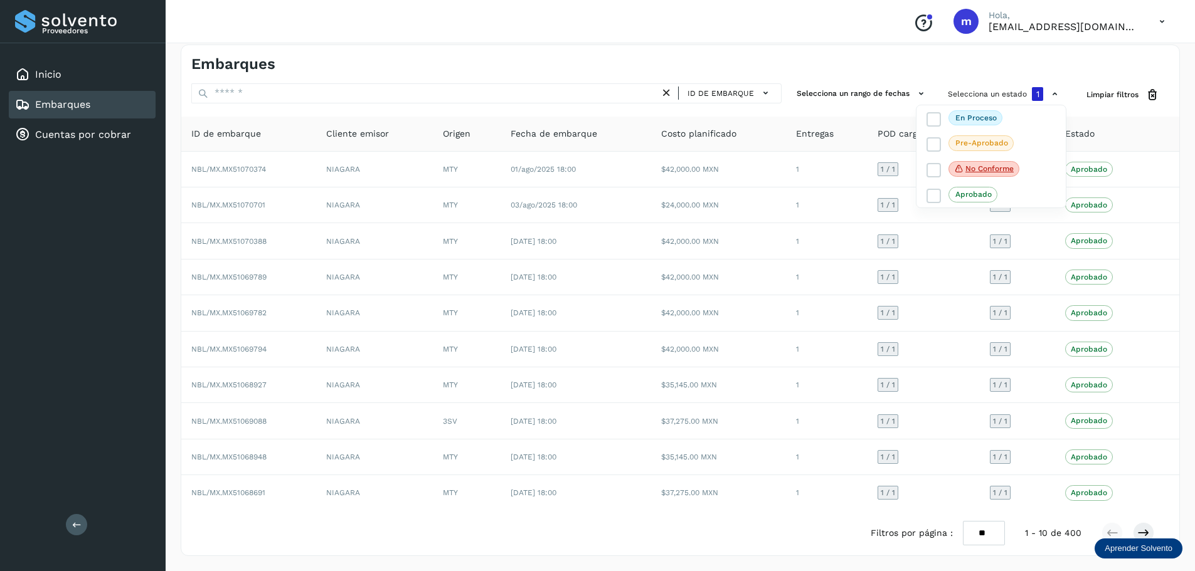
click at [1127, 138] on div at bounding box center [597, 285] width 1195 height 571
click at [1150, 97] on icon at bounding box center [1152, 94] width 13 height 13
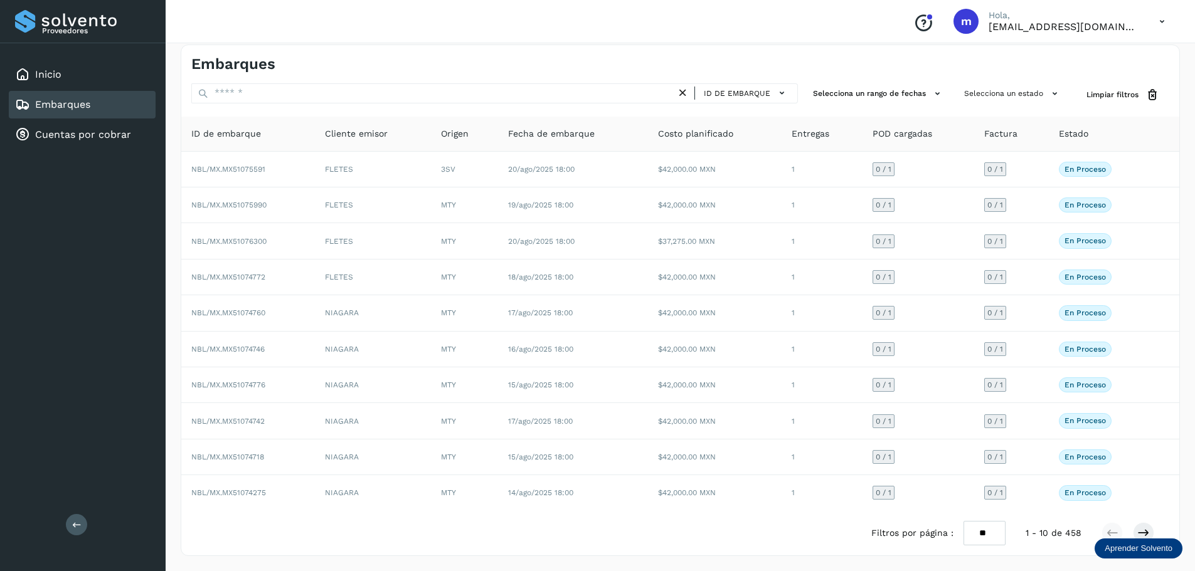
click at [1162, 21] on icon at bounding box center [1162, 22] width 26 height 26
click at [1091, 55] on div "Cerrar sesión" at bounding box center [1099, 57] width 149 height 24
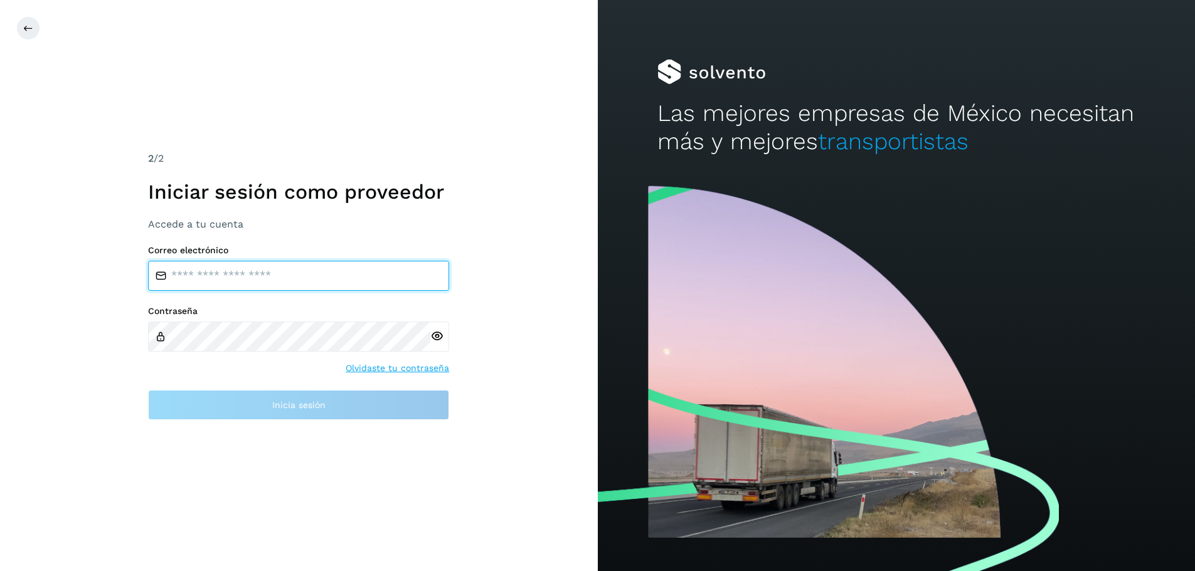
type input "**********"
